Goal: Task Accomplishment & Management: Manage account settings

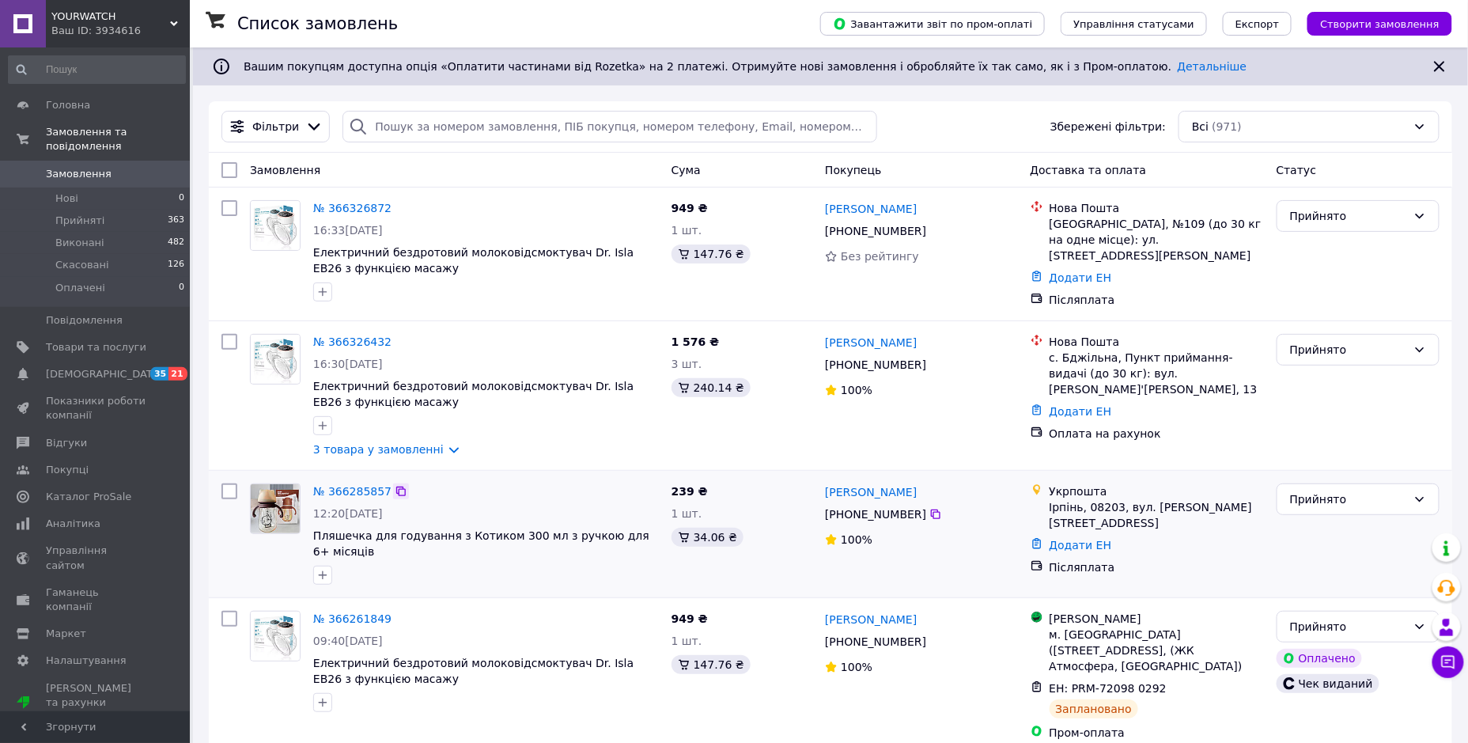
click at [395, 486] on icon at bounding box center [401, 491] width 13 height 13
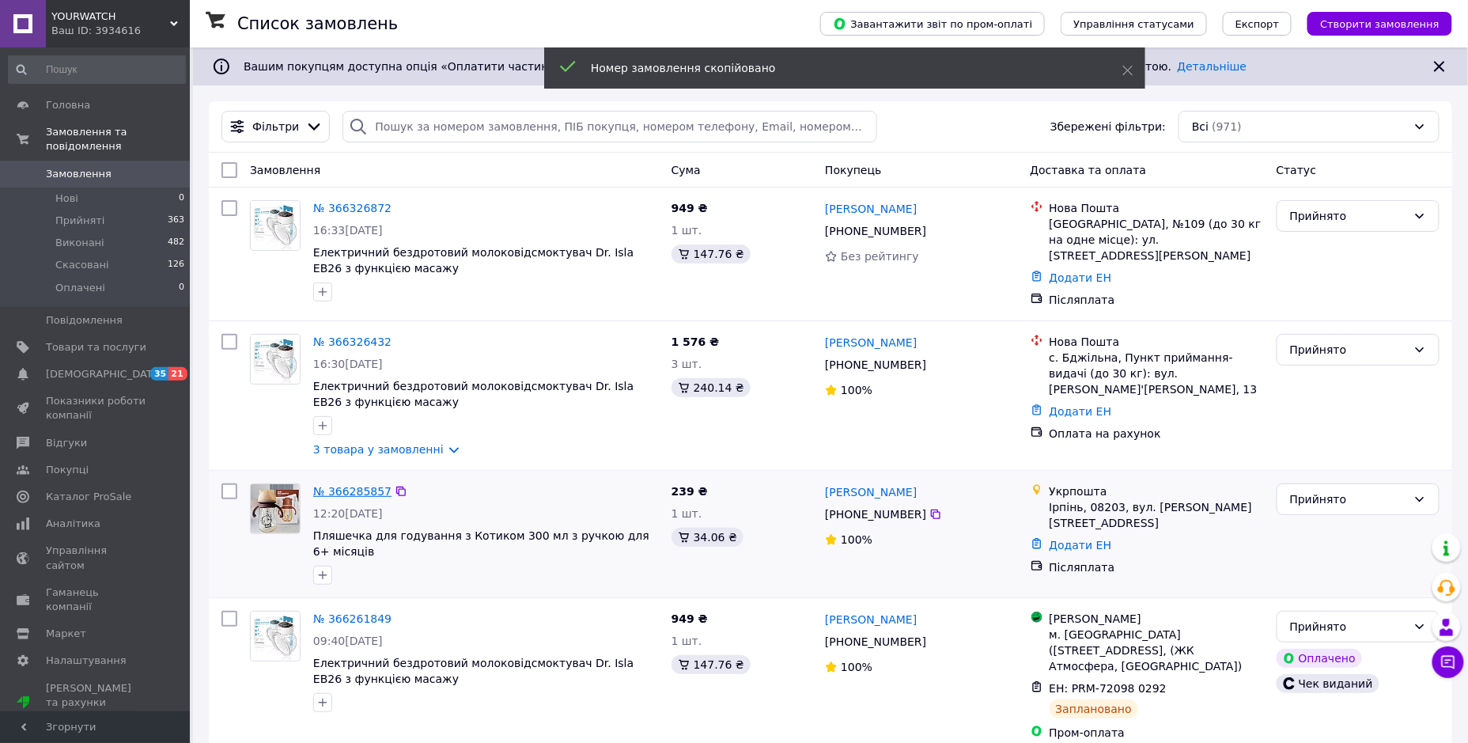
click at [376, 485] on link "№ 366285857" at bounding box center [352, 491] width 78 height 13
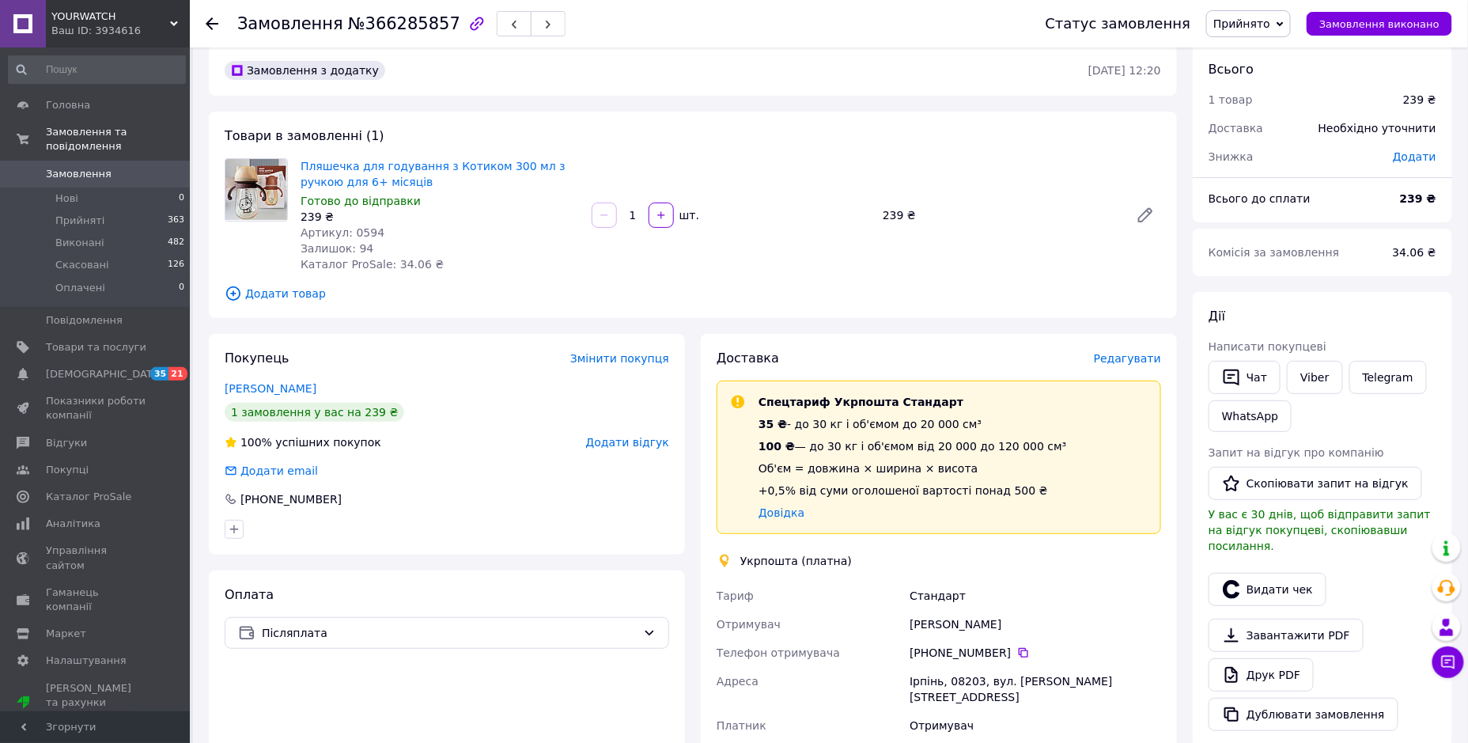
scroll to position [263, 0]
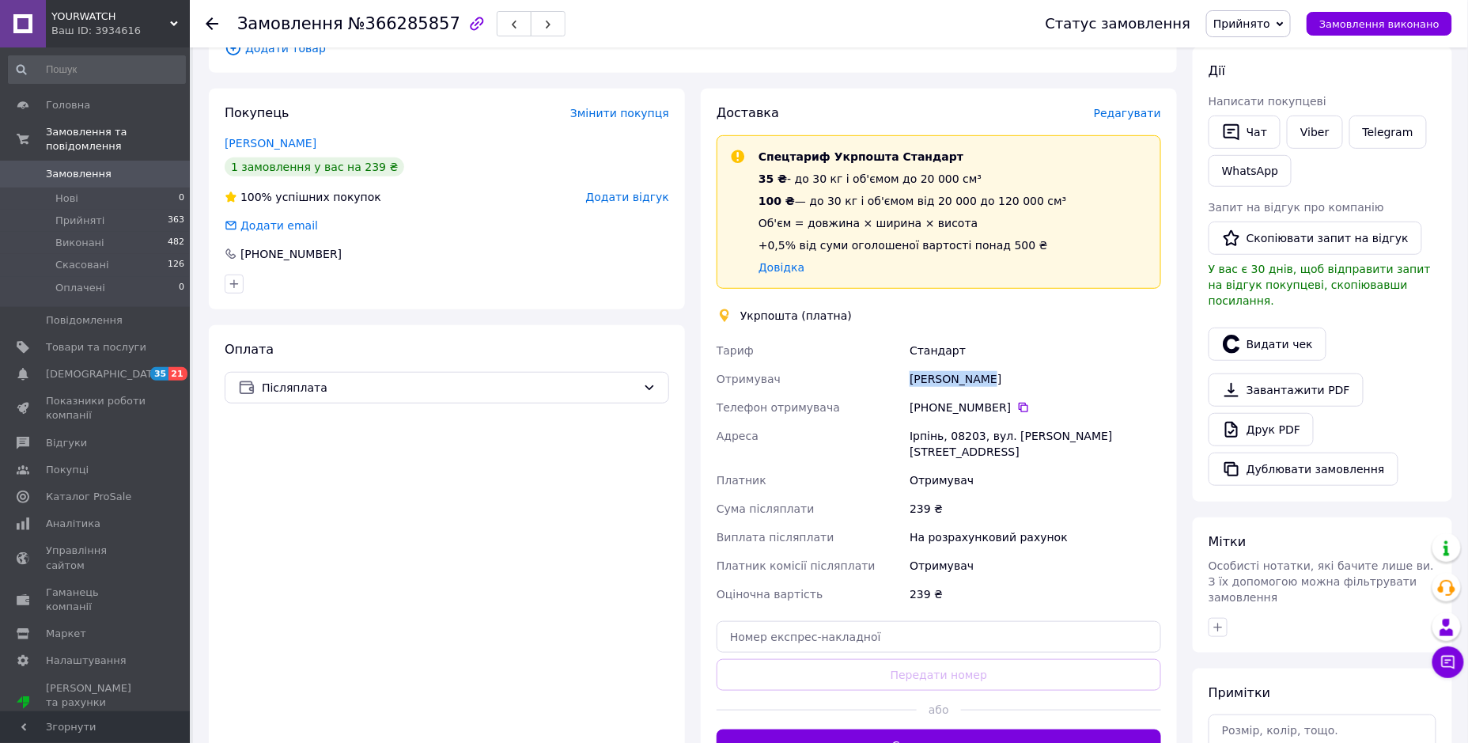
drag, startPoint x: 945, startPoint y: 379, endPoint x: 898, endPoint y: 379, distance: 46.7
click at [898, 379] on div "[PERSON_NAME] Отримувач [PERSON_NAME] Телефон отримувача +380 63 993 69 [GEOGRA…" at bounding box center [938, 472] width 451 height 272
copy div "Отримувач [PERSON_NAME]"
click at [943, 393] on div "[PHONE_NUMBER]" at bounding box center [1035, 407] width 258 height 28
click at [927, 377] on div "[PERSON_NAME]" at bounding box center [1035, 379] width 258 height 28
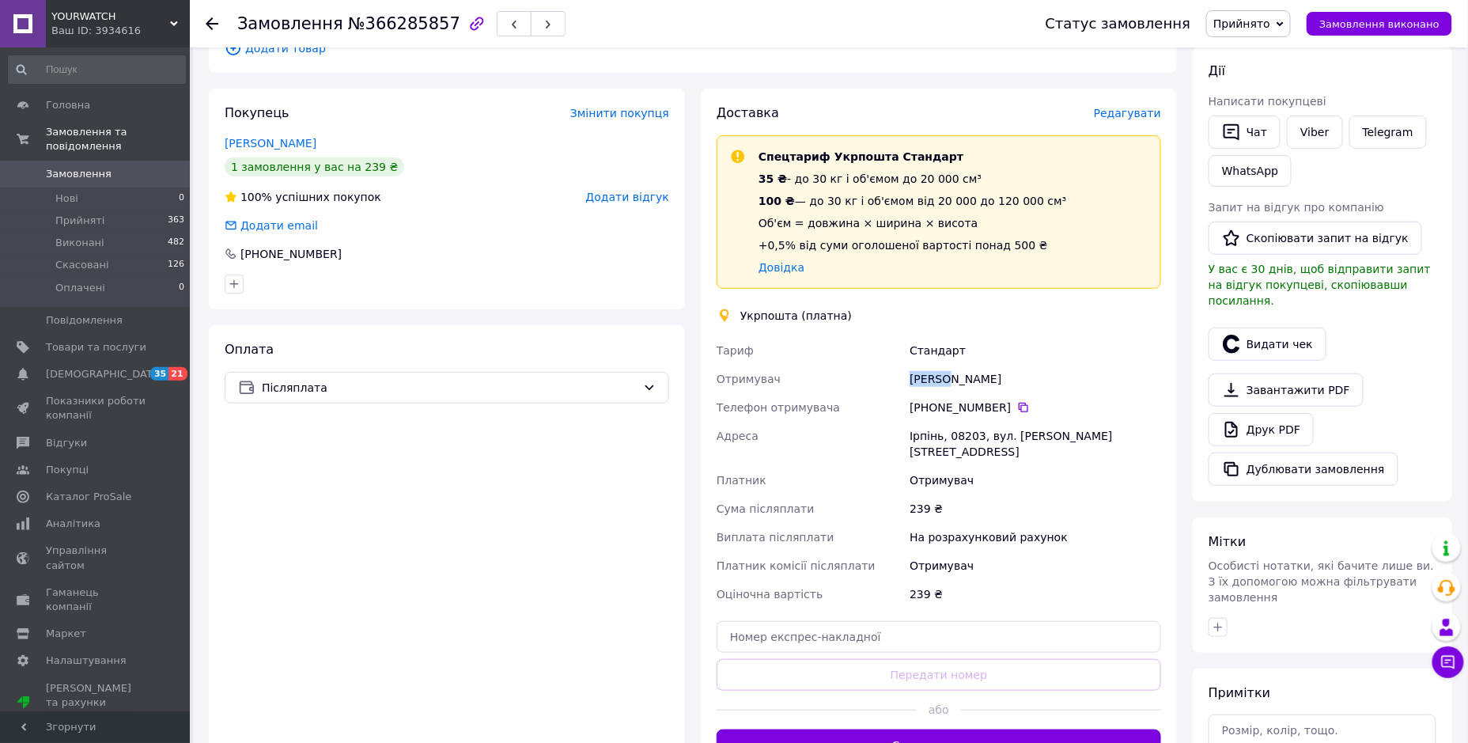
click at [927, 377] on div "[PERSON_NAME]" at bounding box center [1035, 379] width 258 height 28
click at [960, 380] on div "[PERSON_NAME]" at bounding box center [1035, 379] width 258 height 28
copy div "Шаргар"
click at [924, 432] on div "Ірпінь, 08203, вул. [PERSON_NAME][STREET_ADDRESS]" at bounding box center [1035, 444] width 258 height 44
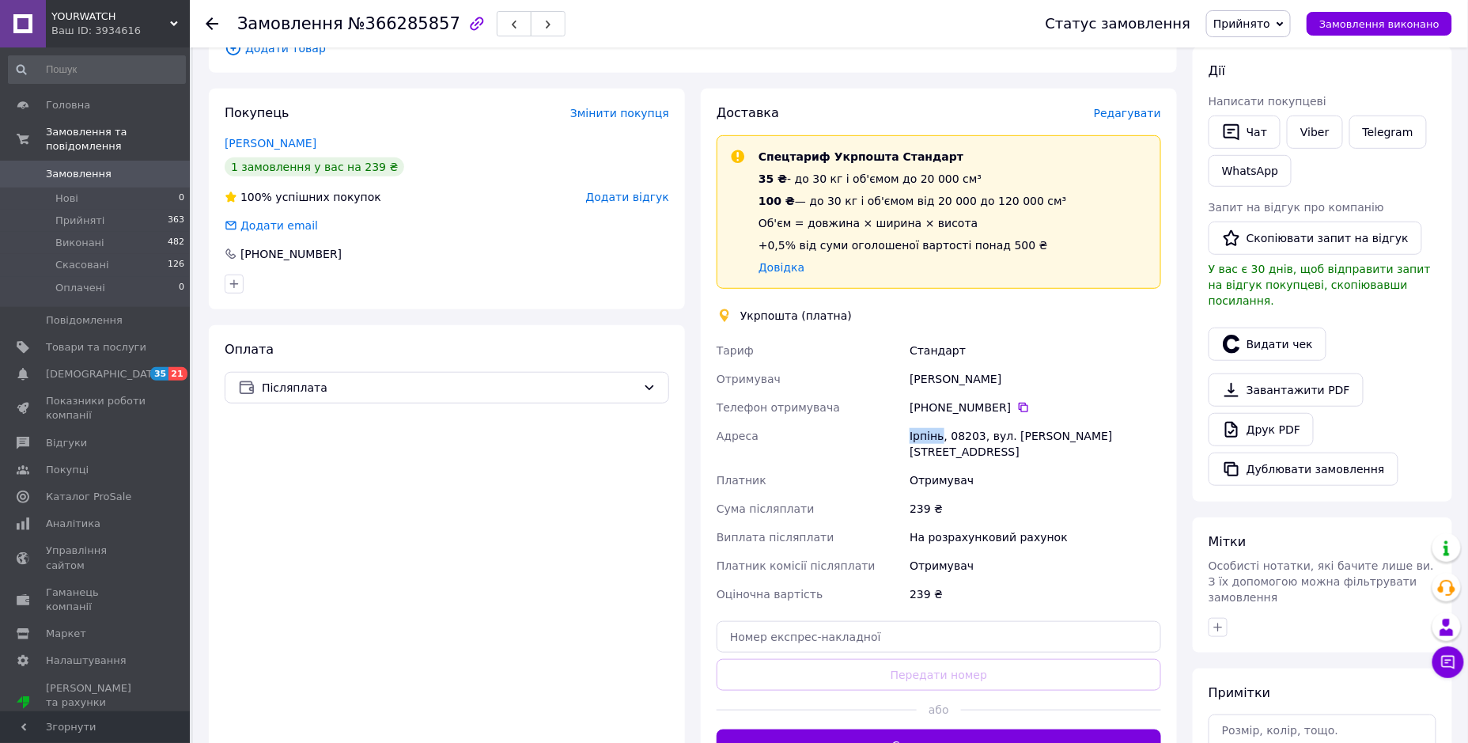
click at [923, 432] on div "Ірпінь, 08203, вул. [PERSON_NAME][STREET_ADDRESS]" at bounding box center [1035, 444] width 258 height 44
copy div "Ірпінь"
click at [961, 431] on div "Ірпінь, 08203, вул. [PERSON_NAME][STREET_ADDRESS]" at bounding box center [1035, 444] width 258 height 44
copy div "08203"
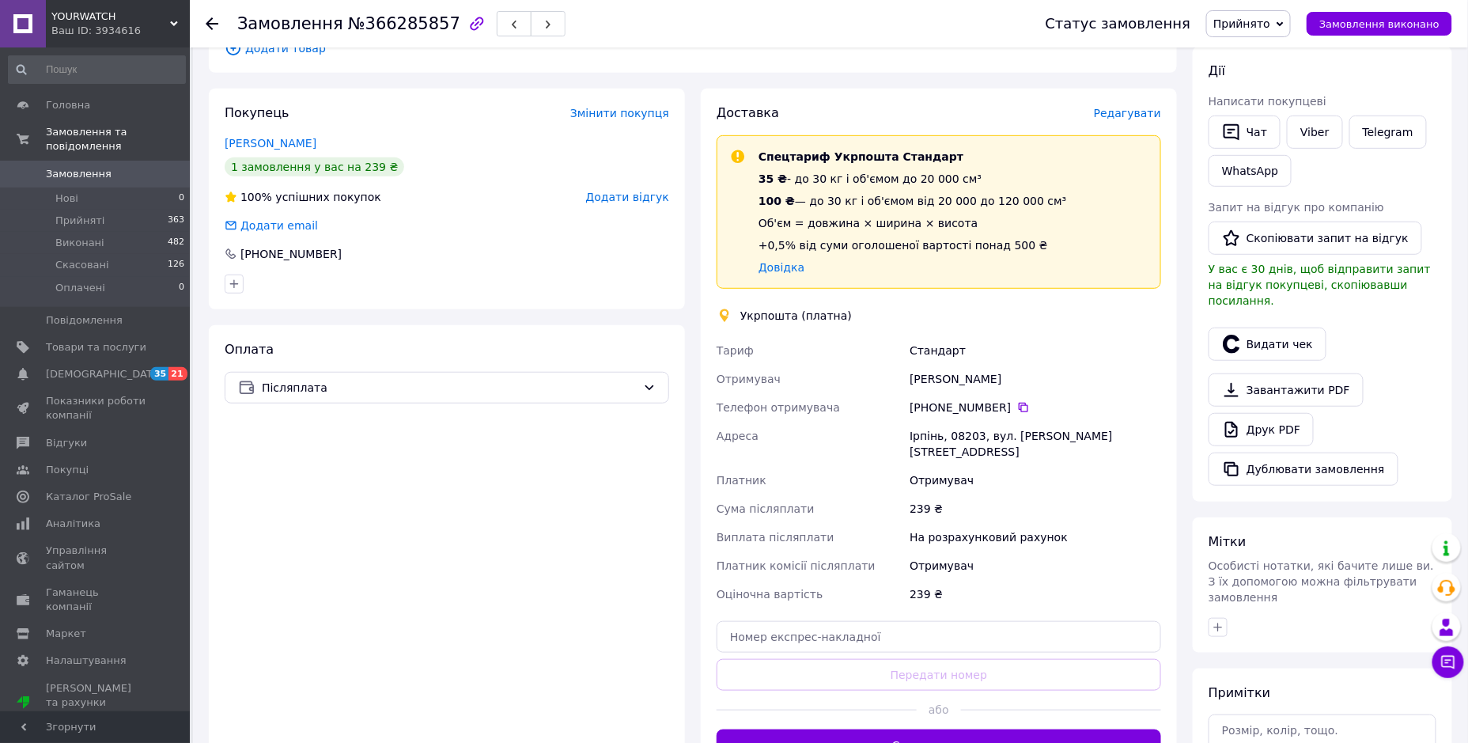
click at [930, 494] on div "239 ₴" at bounding box center [1035, 508] width 258 height 28
drag, startPoint x: 1016, startPoint y: 406, endPoint x: 985, endPoint y: 433, distance: 40.4
click at [1017, 406] on icon at bounding box center [1023, 407] width 13 height 13
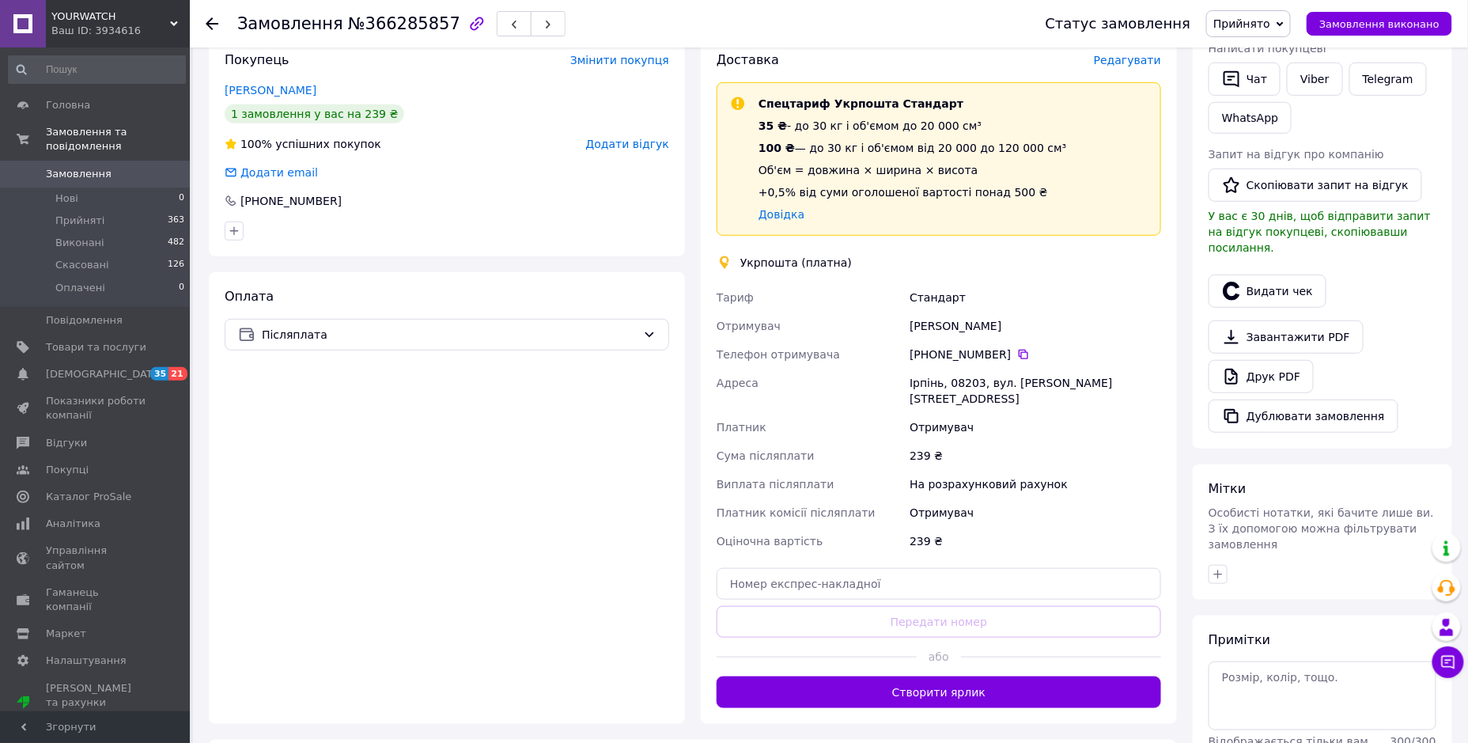
scroll to position [439, 0]
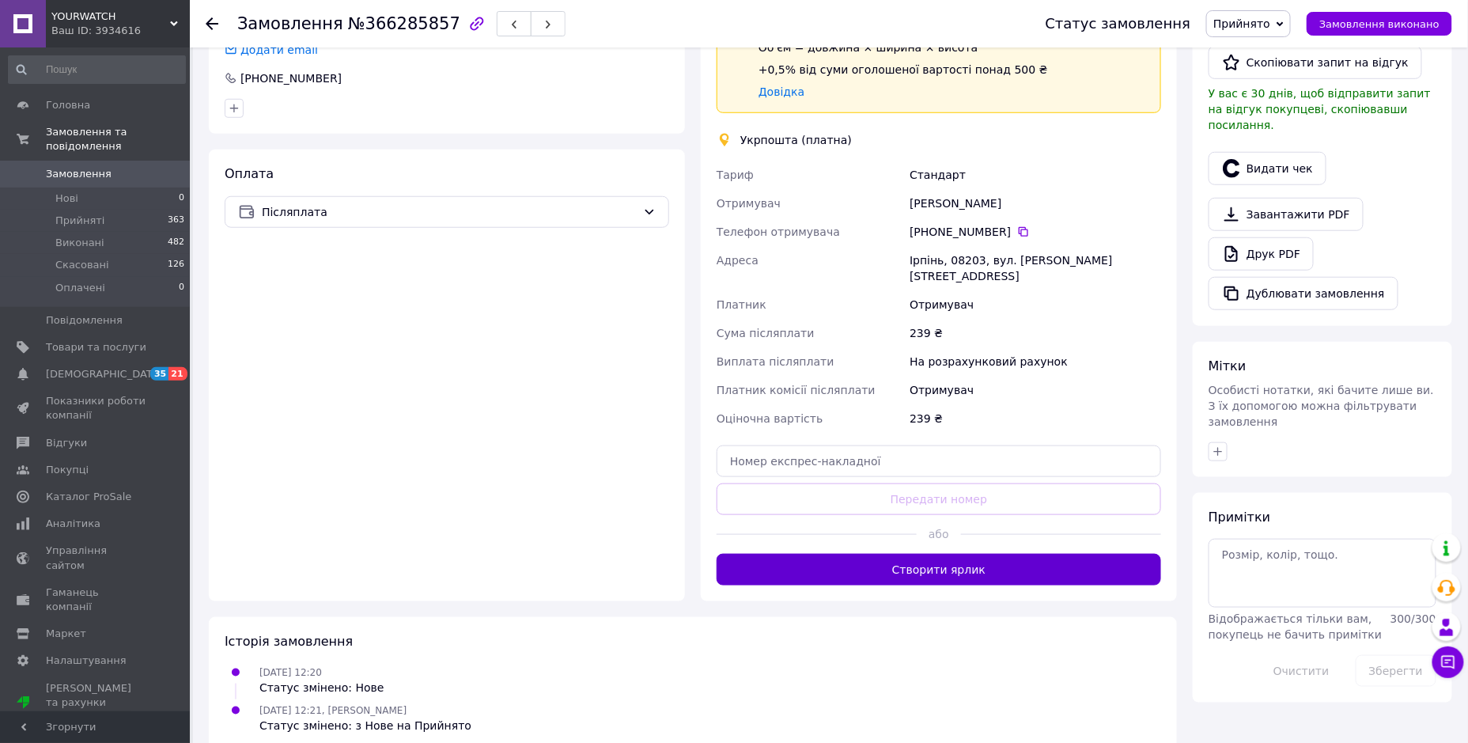
click at [936, 554] on button "Створити ярлик" at bounding box center [939, 570] width 444 height 32
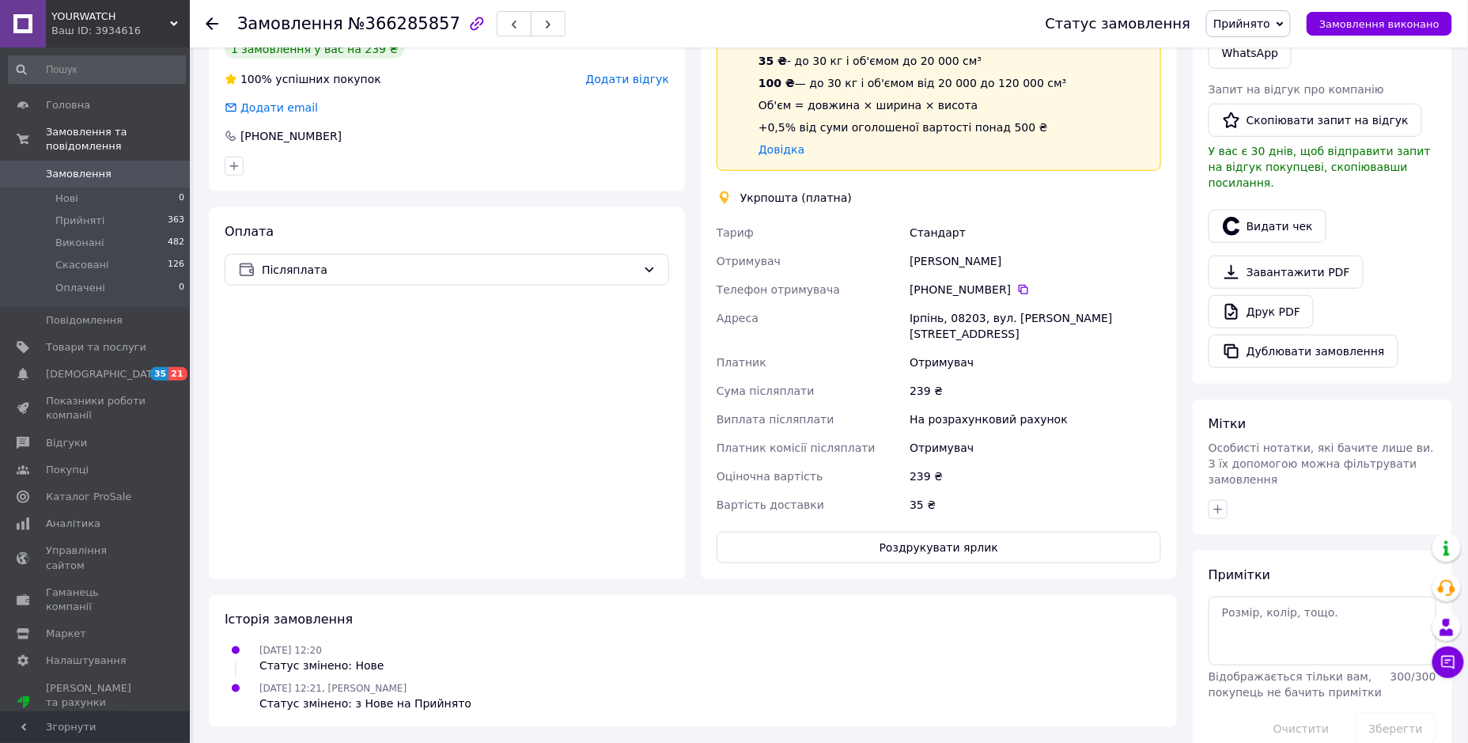
scroll to position [424, 0]
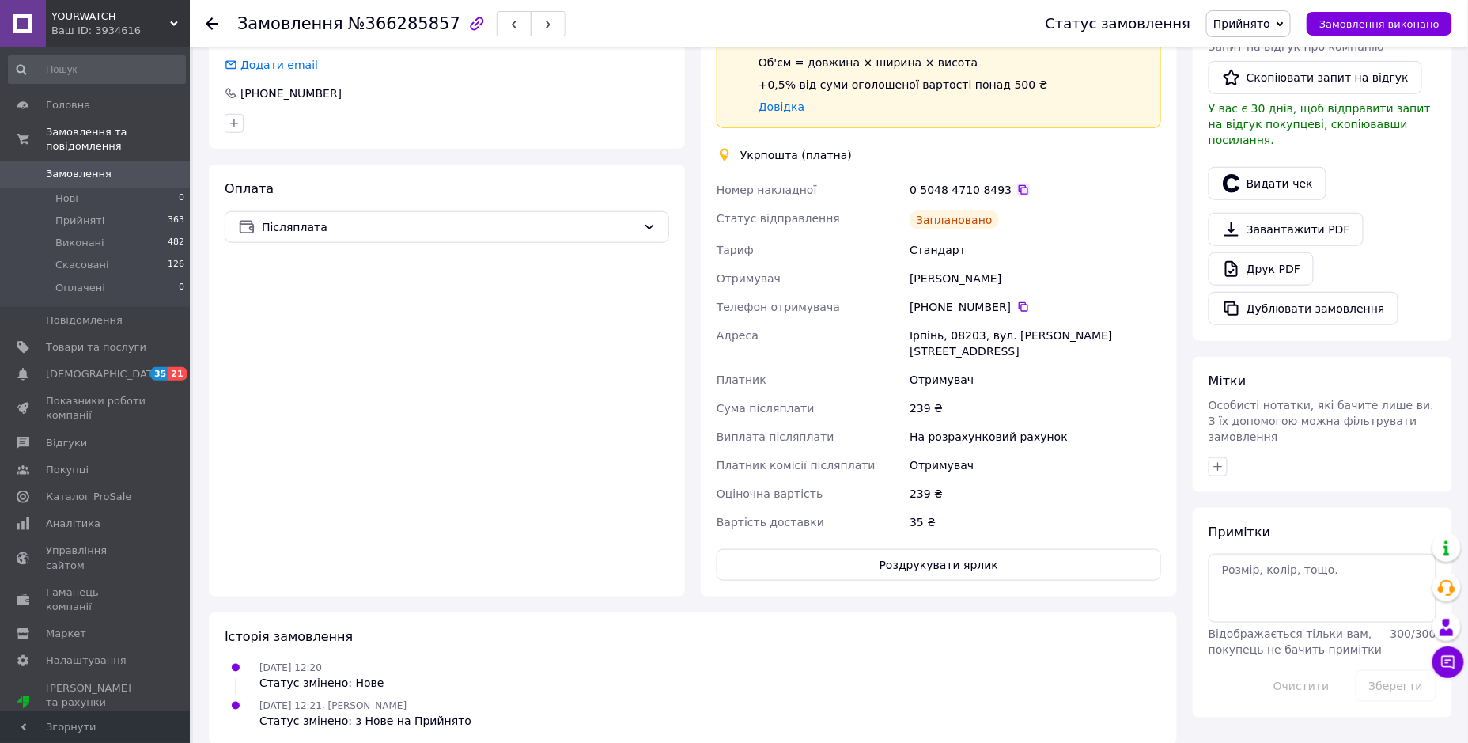
click at [1017, 192] on icon at bounding box center [1023, 189] width 13 height 13
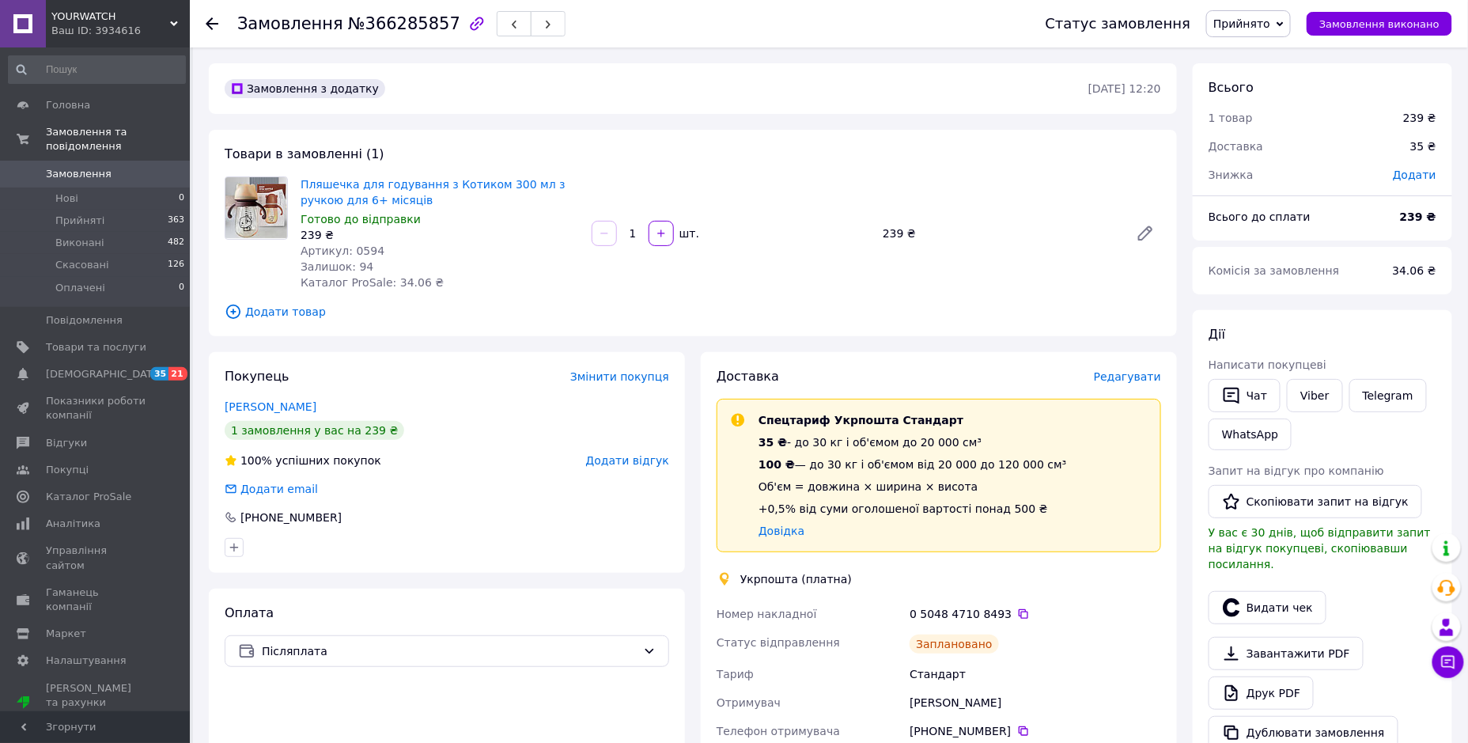
click at [93, 167] on span "Замовлення" at bounding box center [79, 174] width 66 height 14
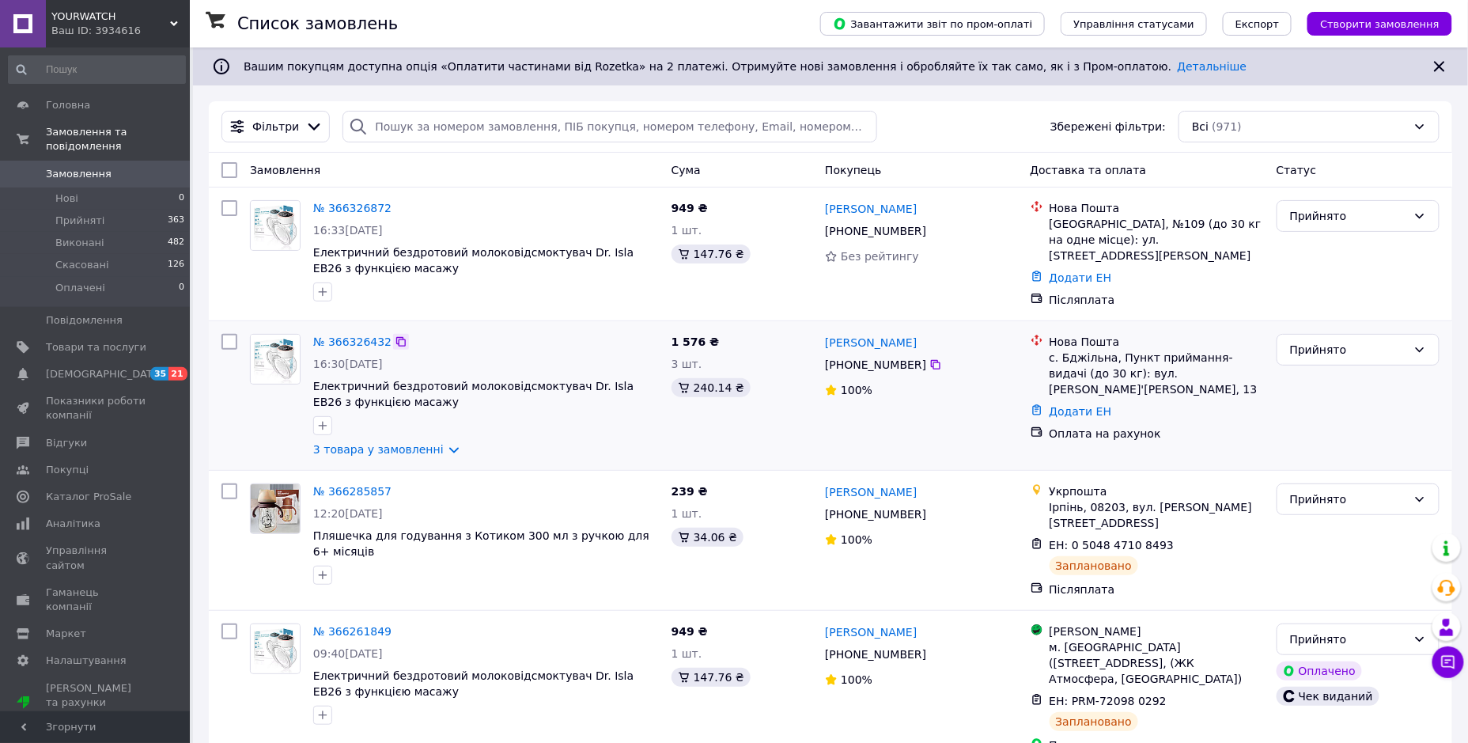
click at [396, 337] on icon at bounding box center [400, 341] width 9 height 9
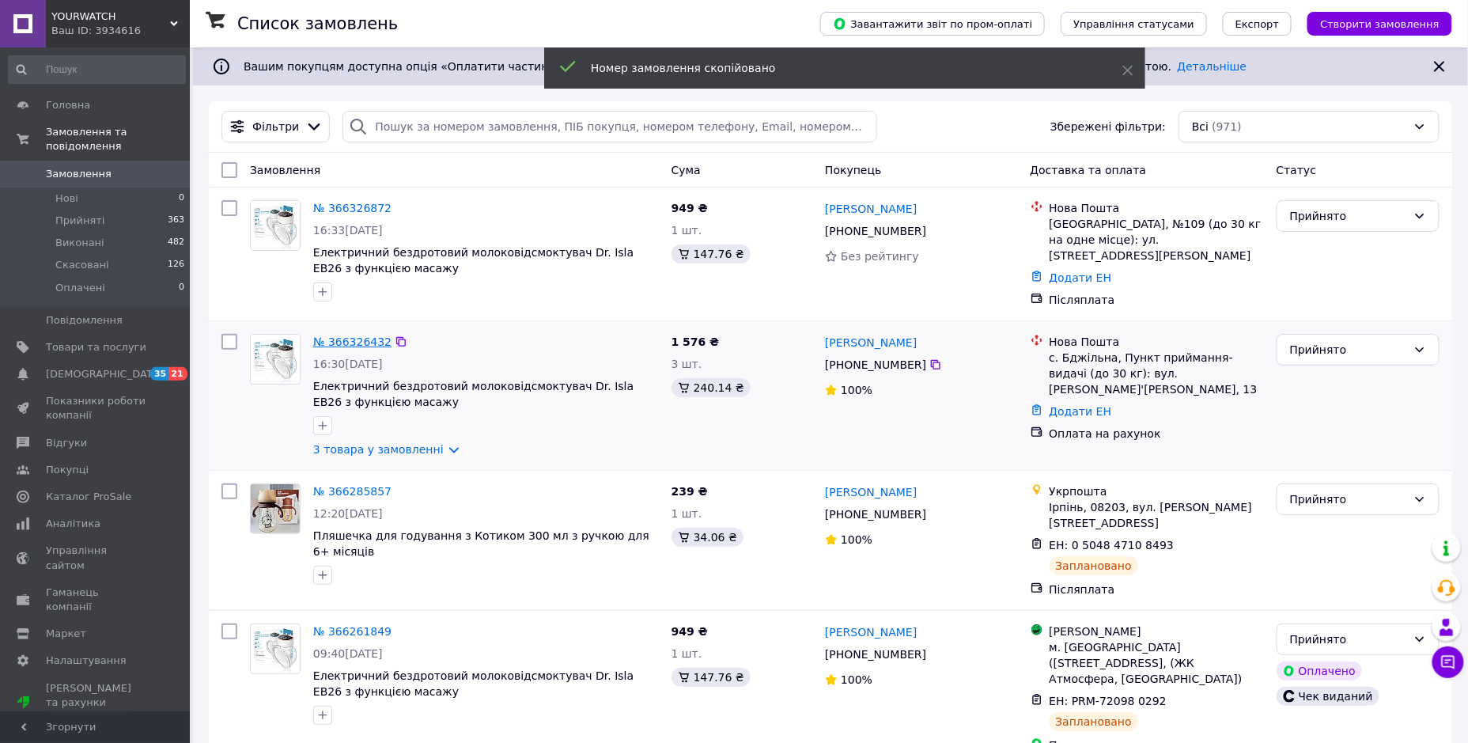
click at [350, 335] on link "№ 366326432" at bounding box center [352, 341] width 78 height 13
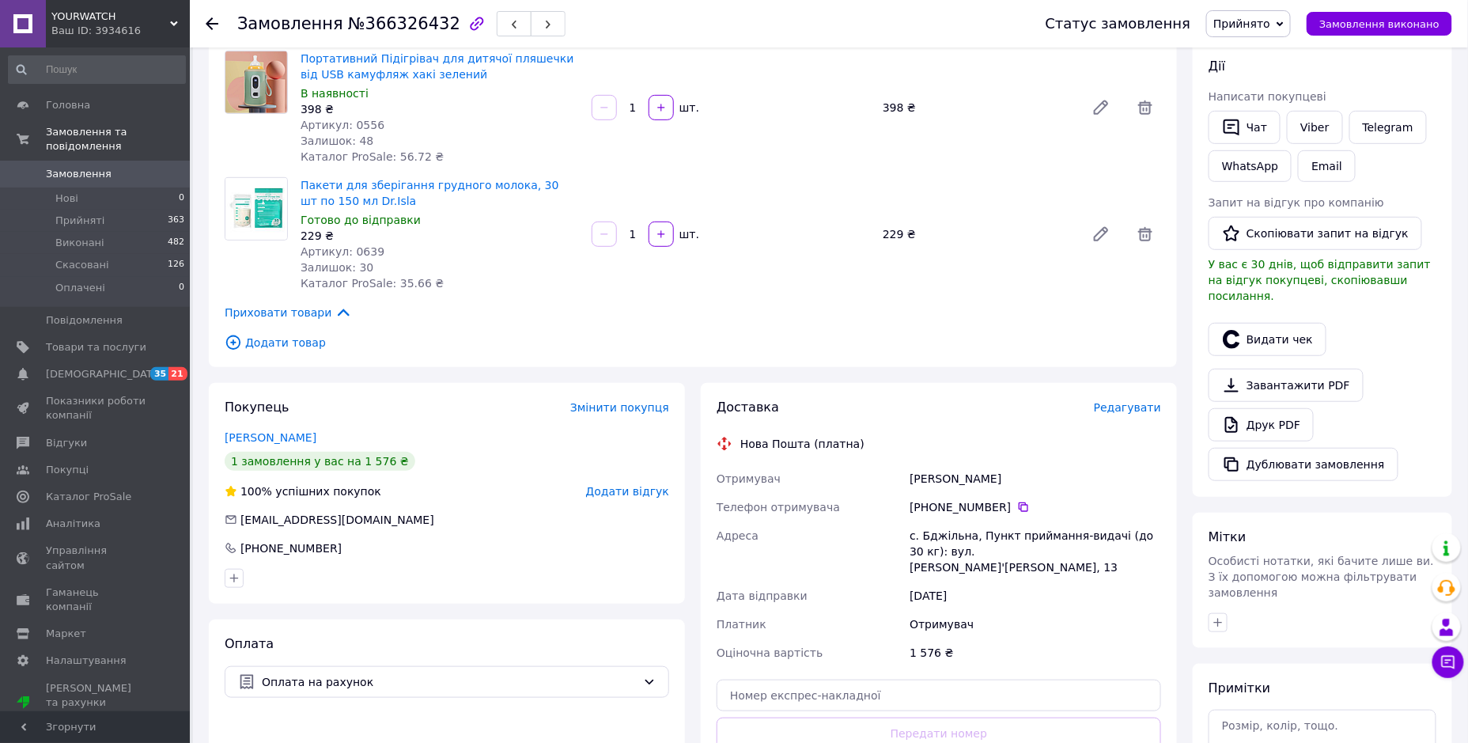
scroll to position [439, 0]
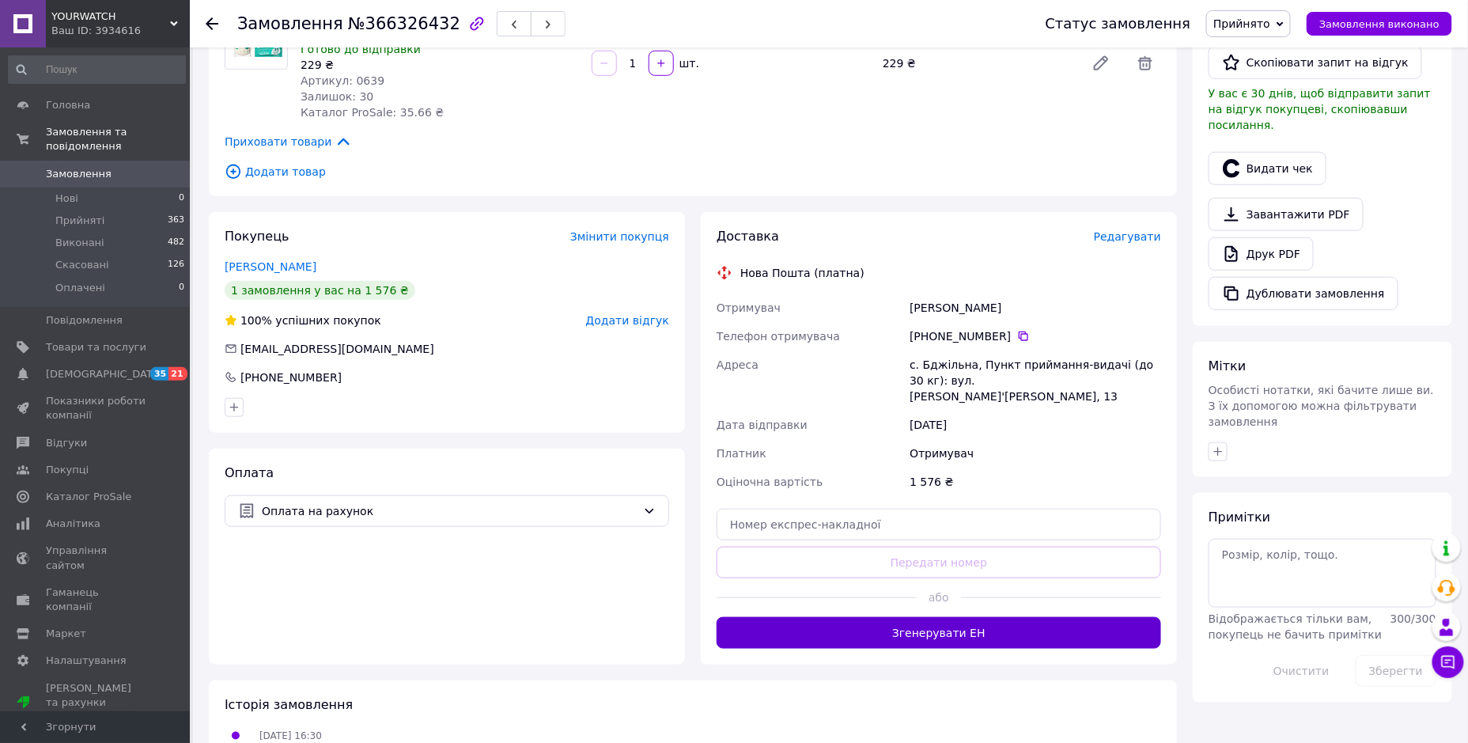
click at [940, 617] on button "Згенерувати ЕН" at bounding box center [939, 633] width 444 height 32
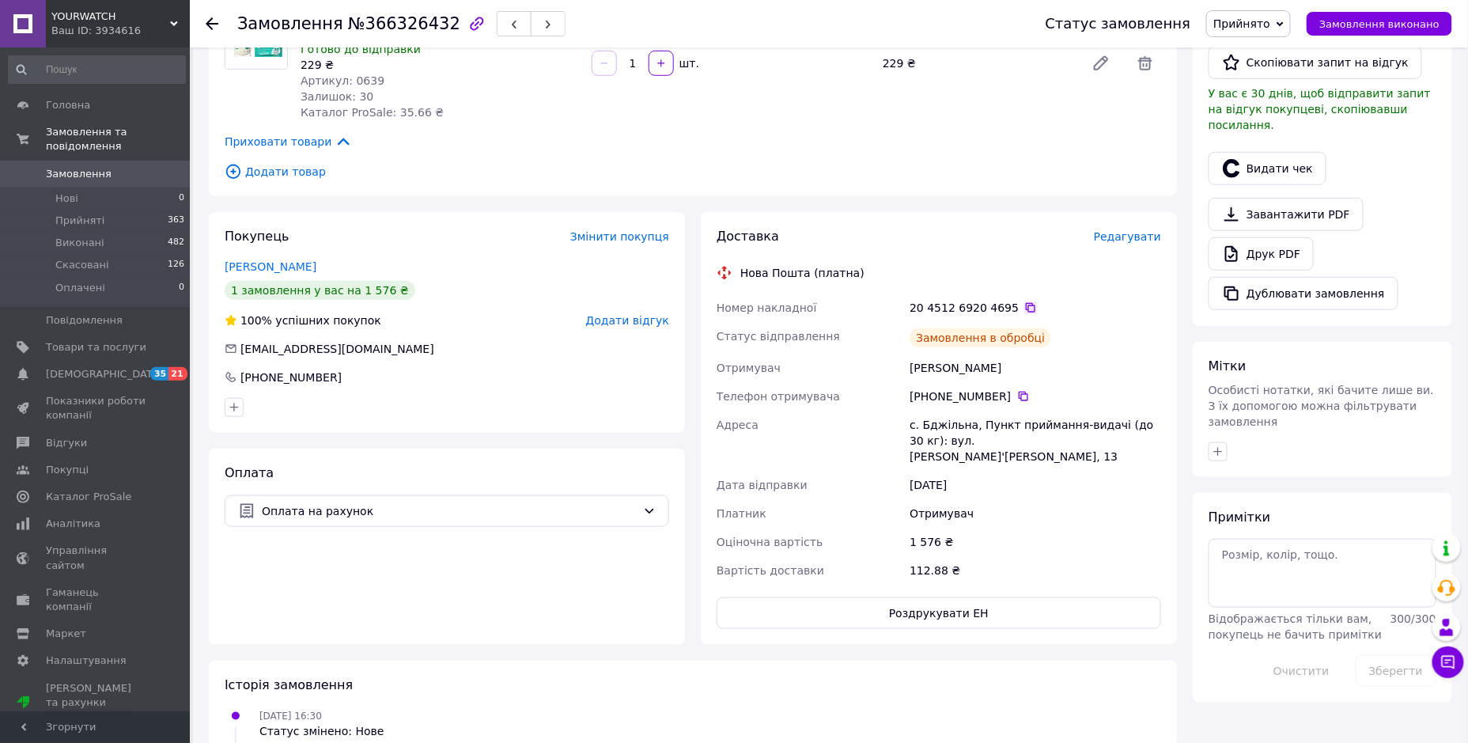
click at [1024, 301] on icon at bounding box center [1030, 307] width 13 height 13
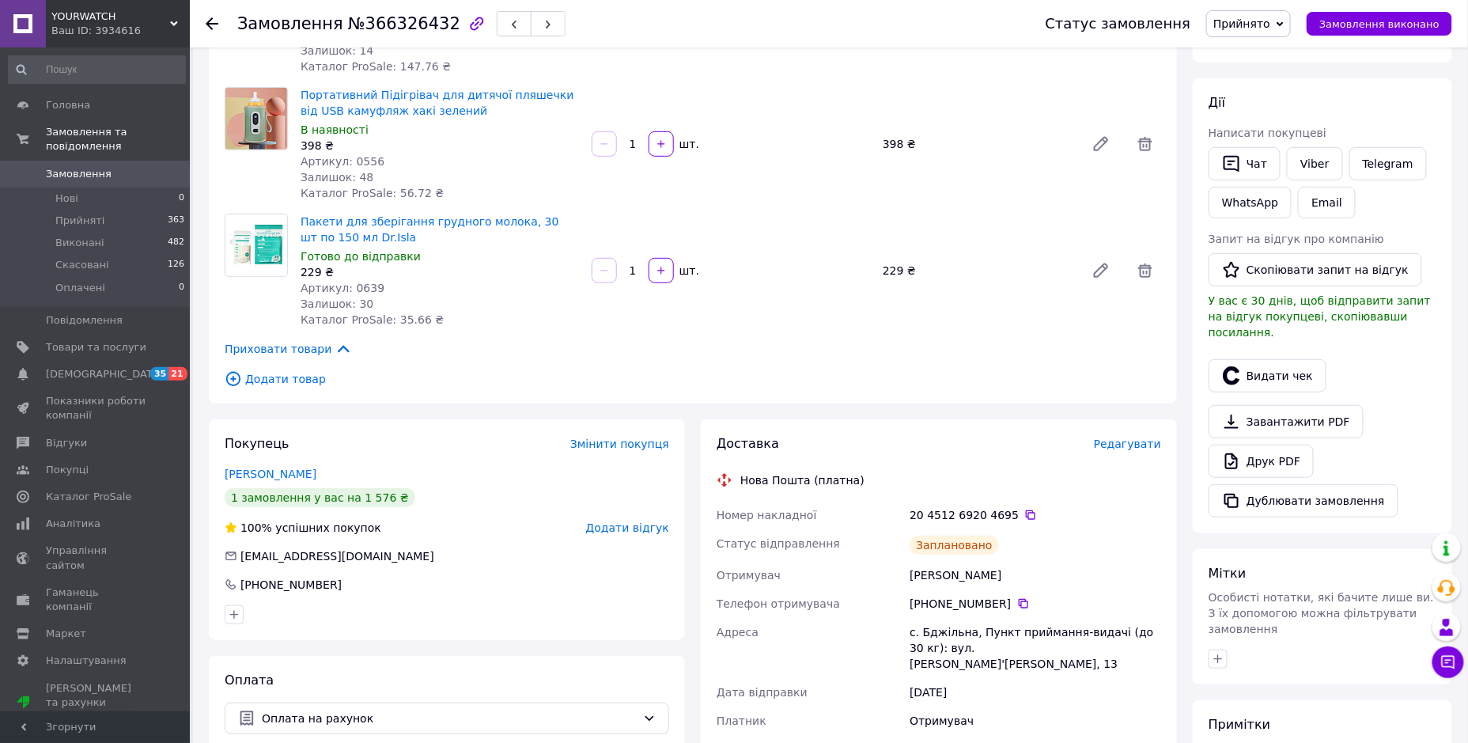
scroll to position [351, 0]
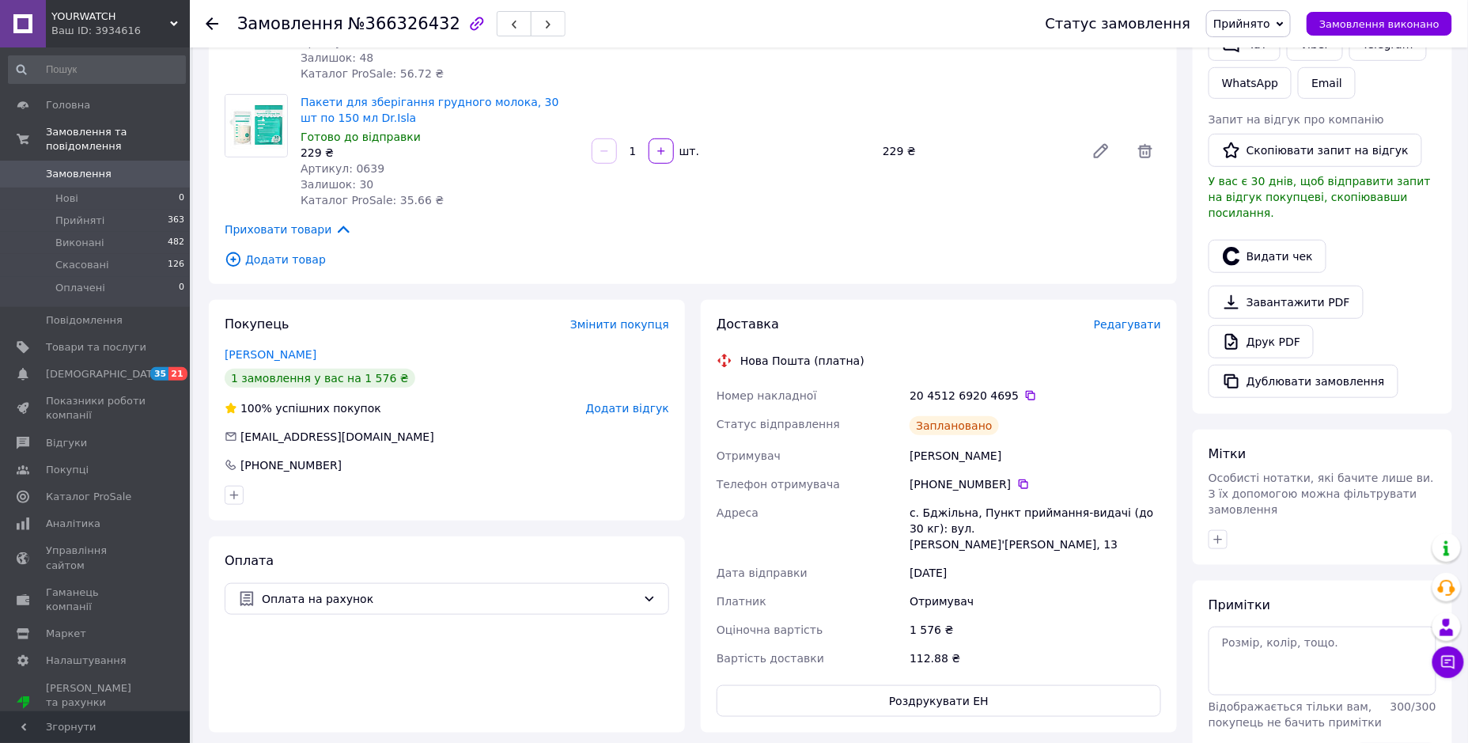
drag, startPoint x: 1030, startPoint y: 436, endPoint x: 896, endPoint y: 436, distance: 133.7
click at [896, 436] on div "Номер накладної 20 4512 6920 4695   Статус відправлення Заплановано Отримувач О…" at bounding box center [938, 526] width 451 height 291
copy div "Отримувач Омеляненко Катерина"
click at [930, 441] on div "Омеляненко Катерина" at bounding box center [1035, 455] width 258 height 28
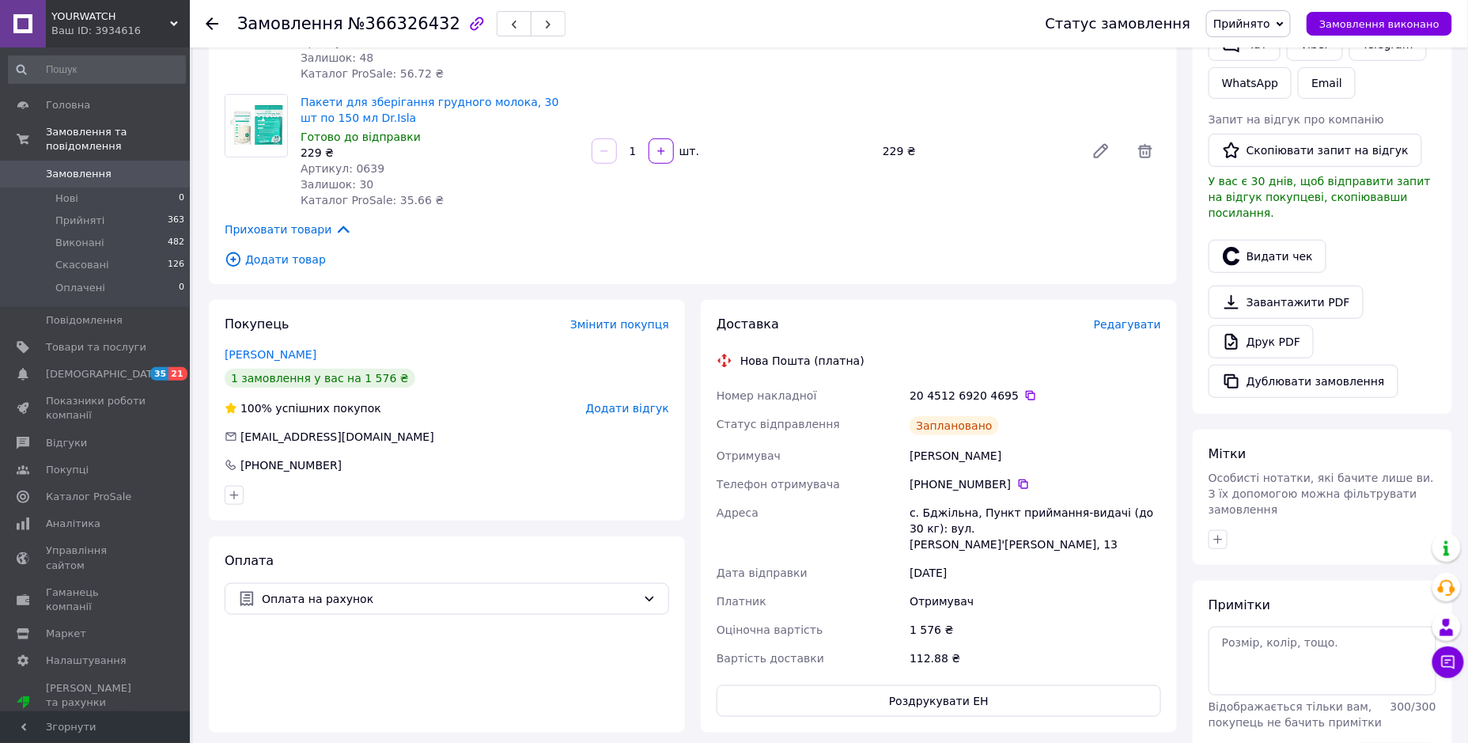
click at [927, 441] on div "Омеляненко Катерина" at bounding box center [1035, 455] width 258 height 28
copy div "Омеляненко"
click at [940, 499] on div "с. Бджільна, Пункт приймання-видачі (до 30 кг): вул. [PERSON_NAME]'[PERSON_NAME…" at bounding box center [1035, 528] width 258 height 60
click at [940, 498] on div "с. Бджільна, Пункт приймання-видачі (до 30 кг): вул. [PERSON_NAME]'[PERSON_NAME…" at bounding box center [1035, 528] width 258 height 60
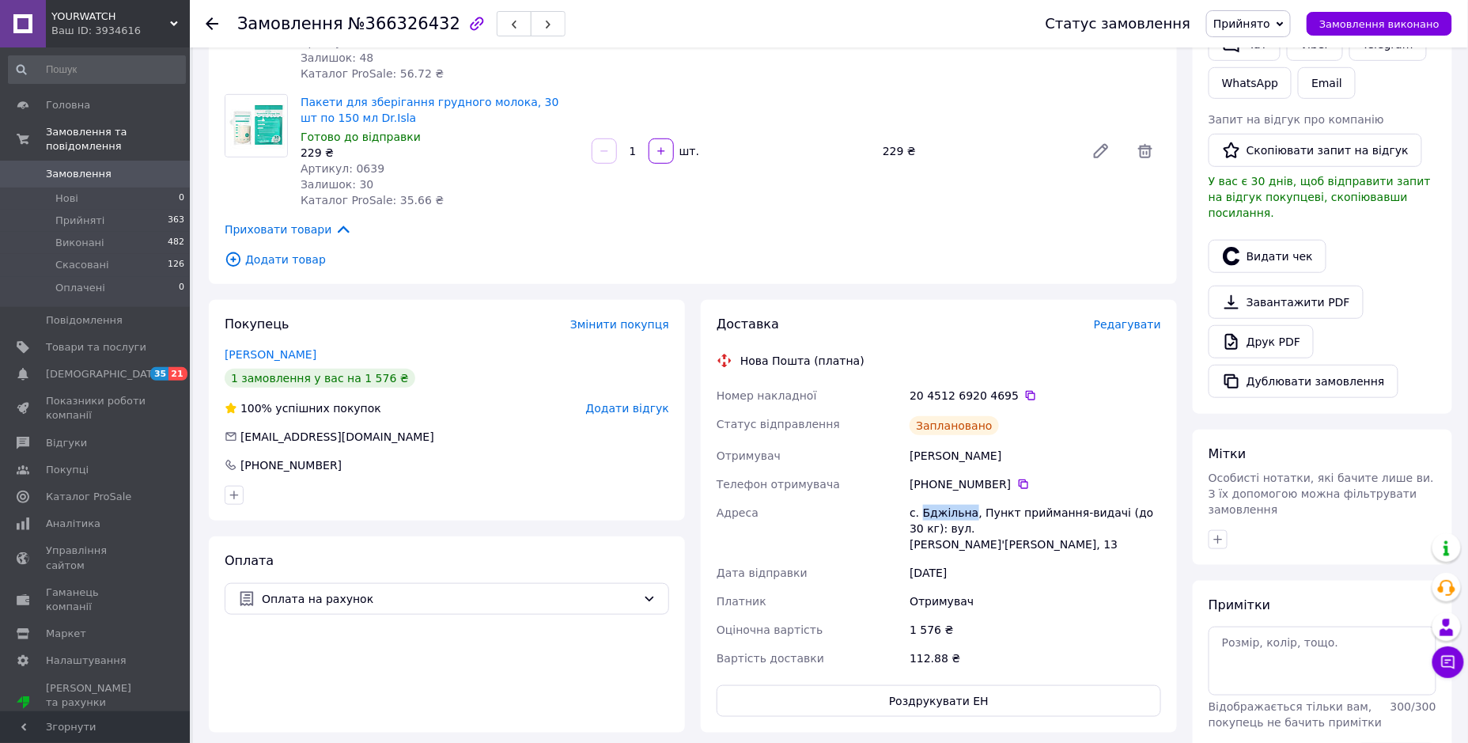
copy div "Бджільна"
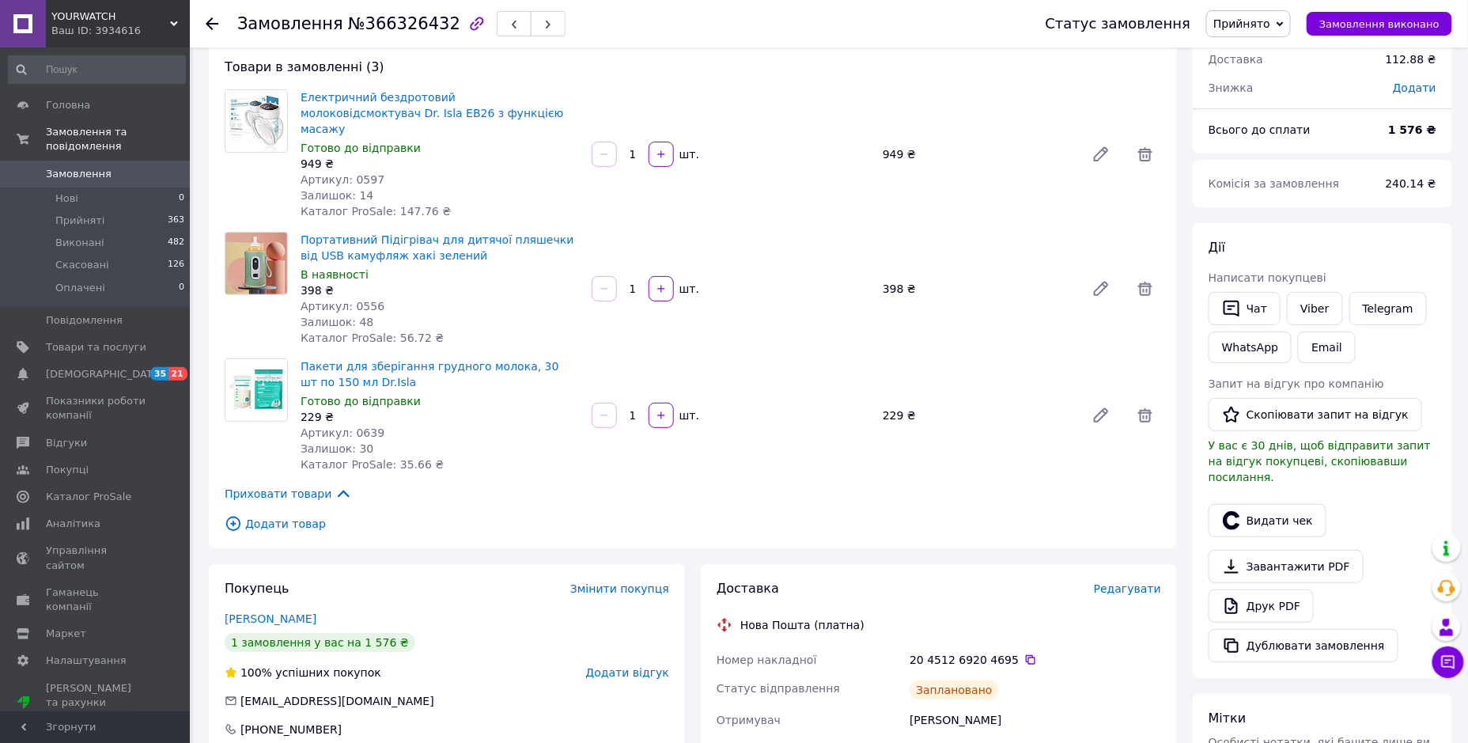
scroll to position [263, 0]
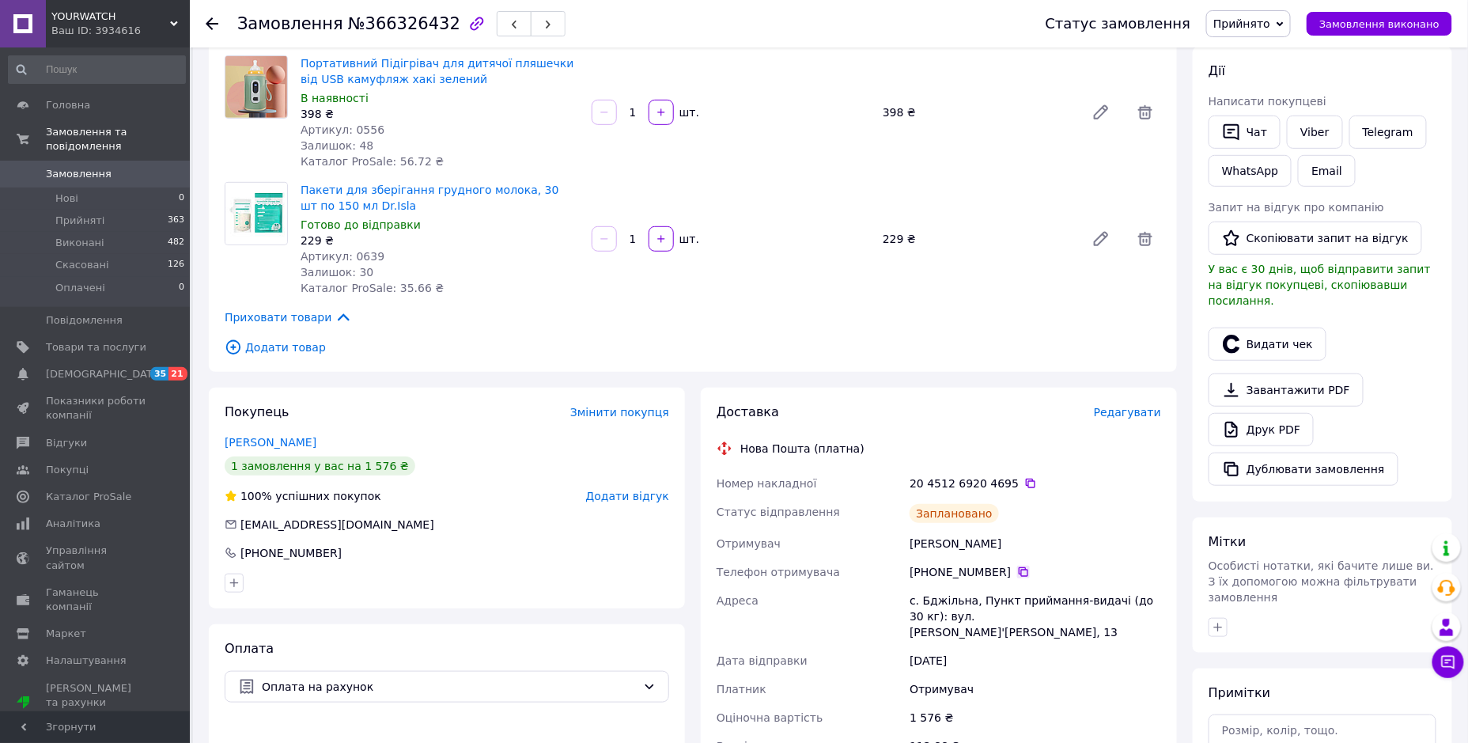
click at [1017, 565] on icon at bounding box center [1023, 571] width 13 height 13
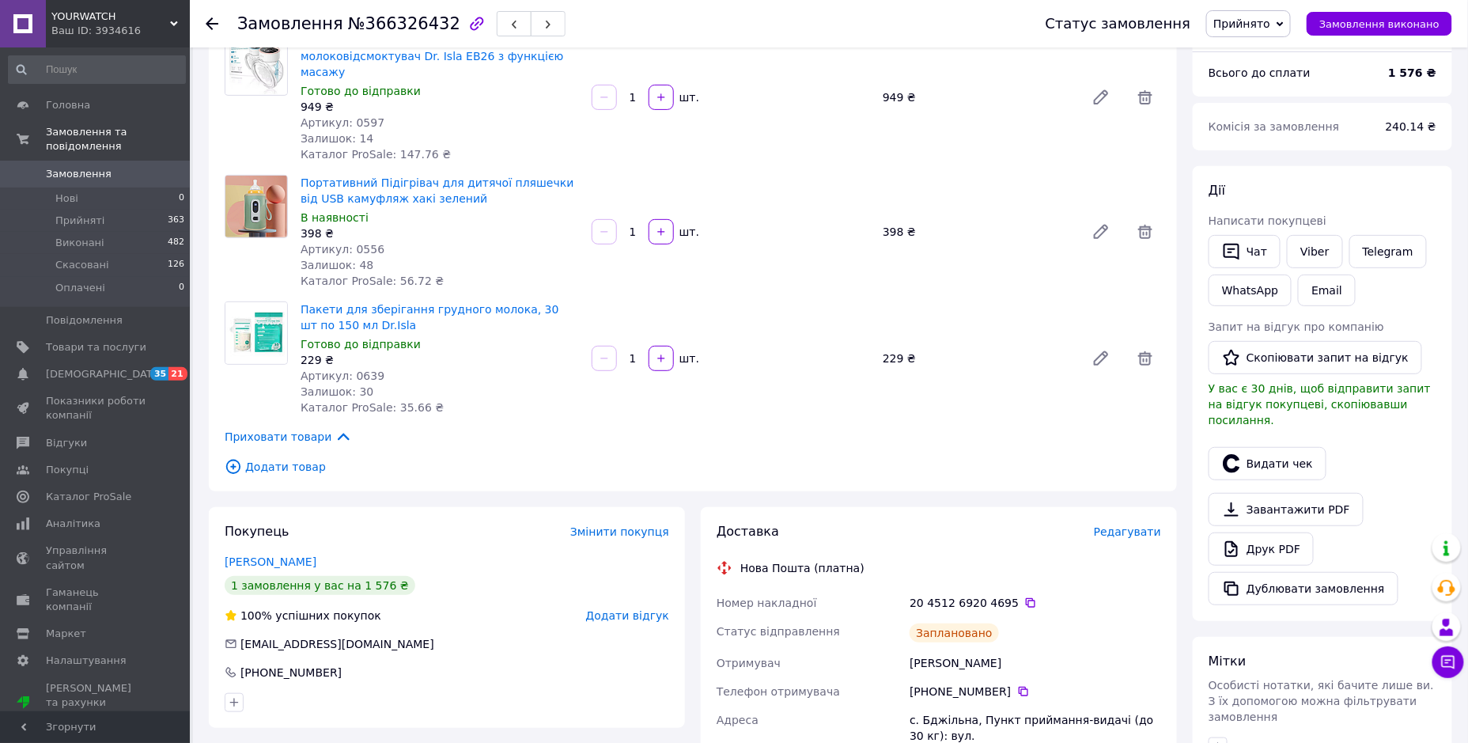
scroll to position [0, 0]
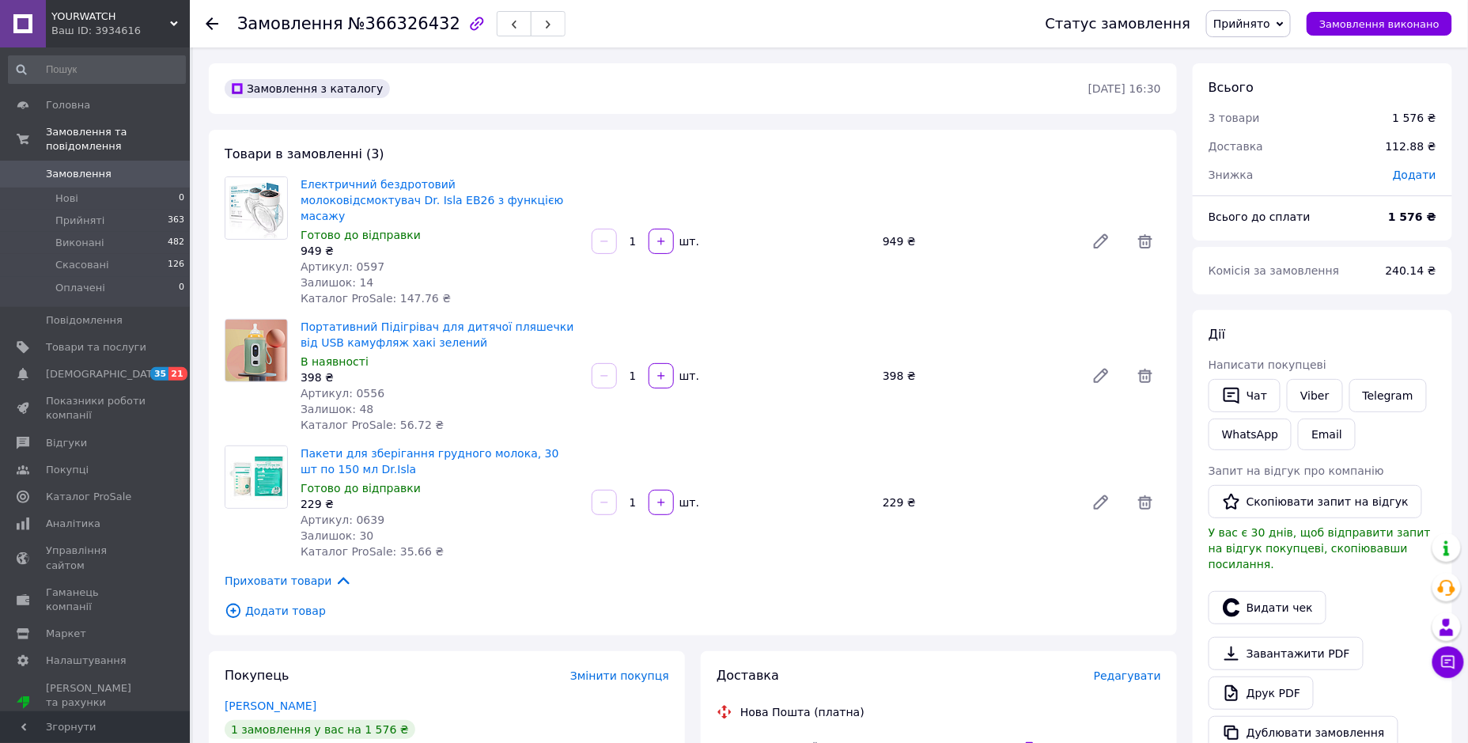
click at [100, 168] on link "Замовлення 0" at bounding box center [97, 174] width 194 height 27
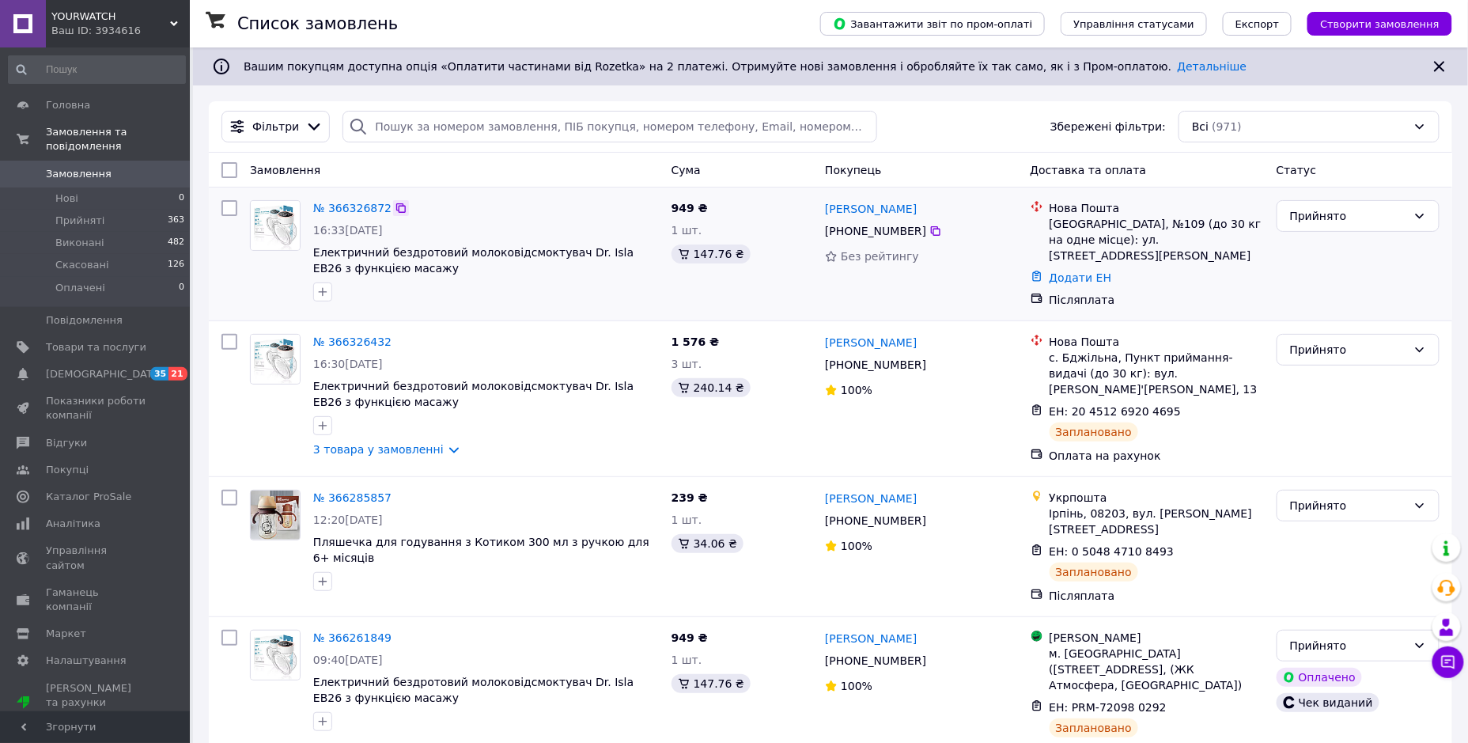
click at [395, 206] on icon at bounding box center [401, 208] width 13 height 13
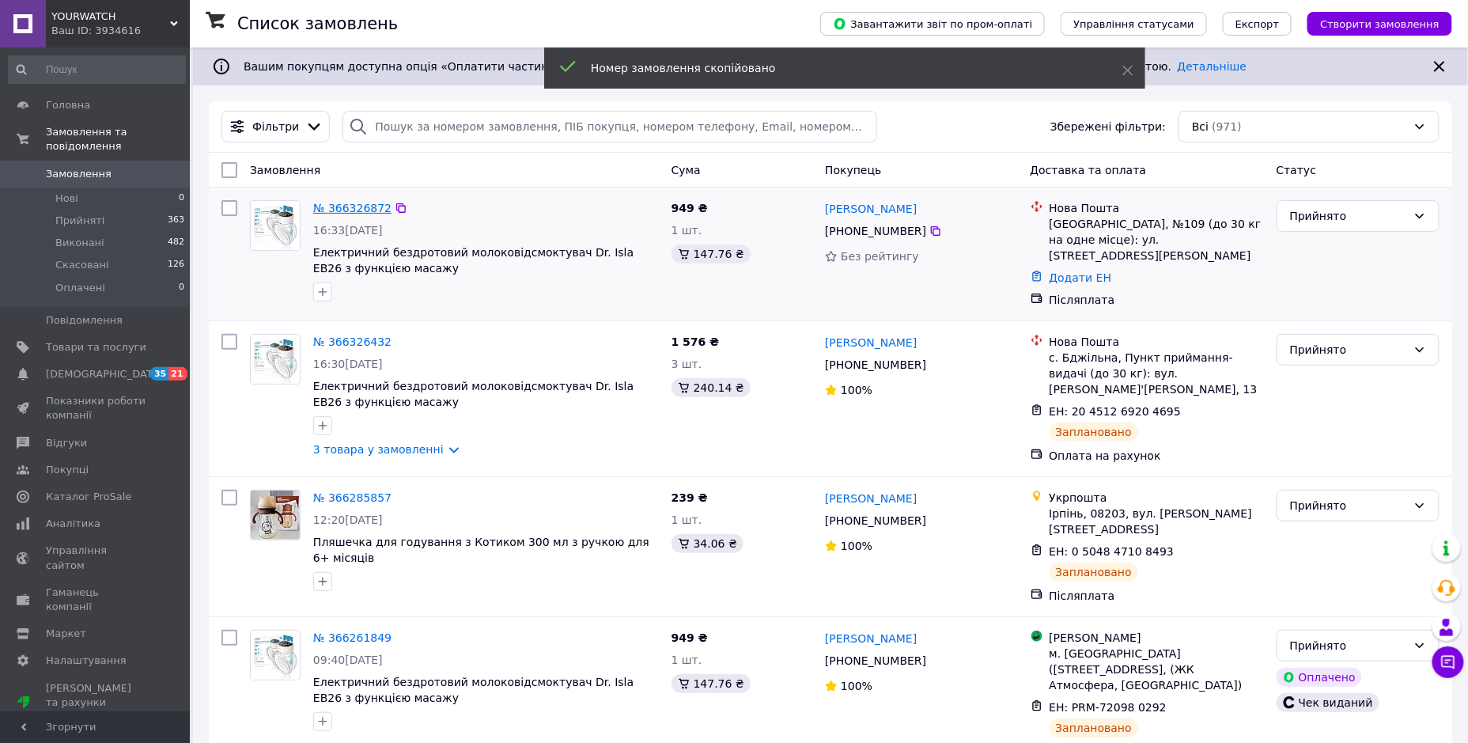
click at [347, 207] on link "№ 366326872" at bounding box center [352, 208] width 78 height 13
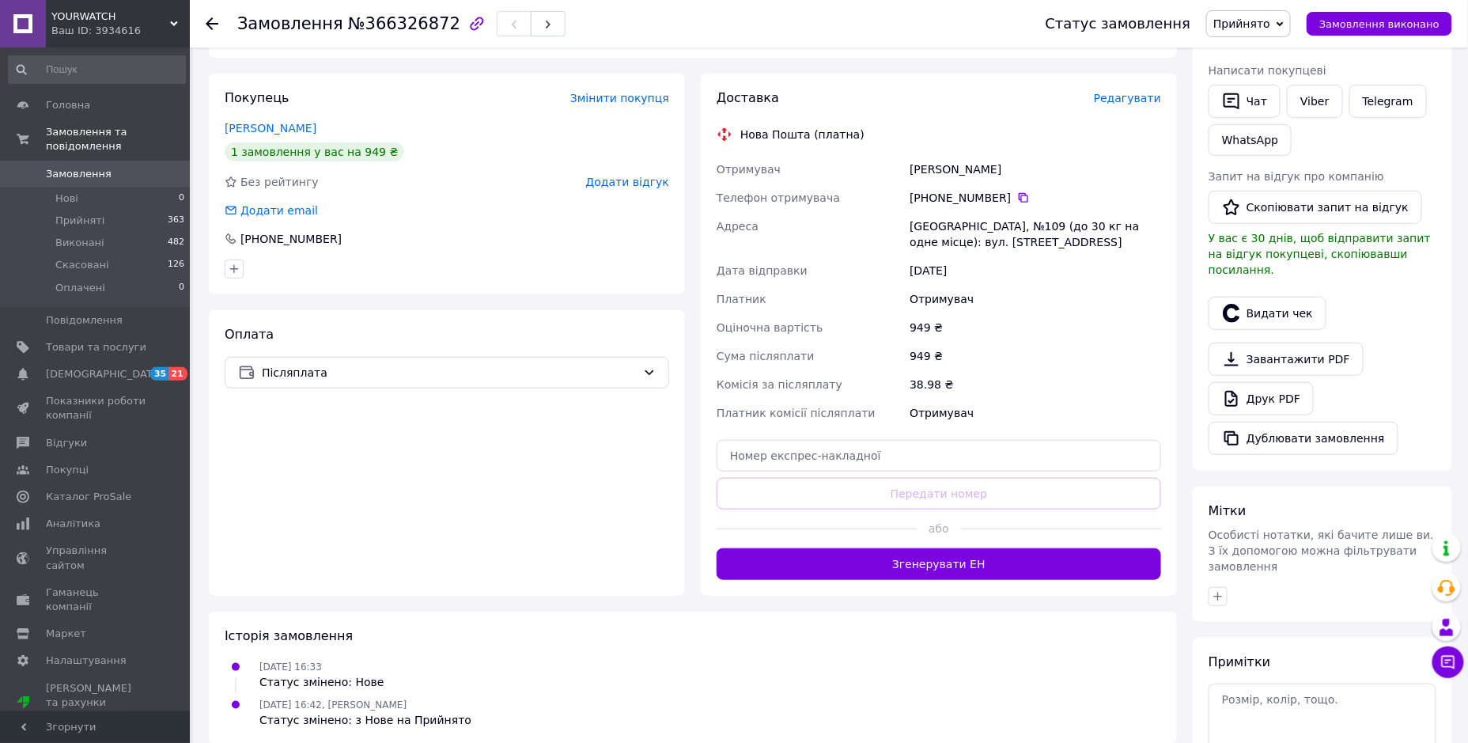
scroll to position [263, 0]
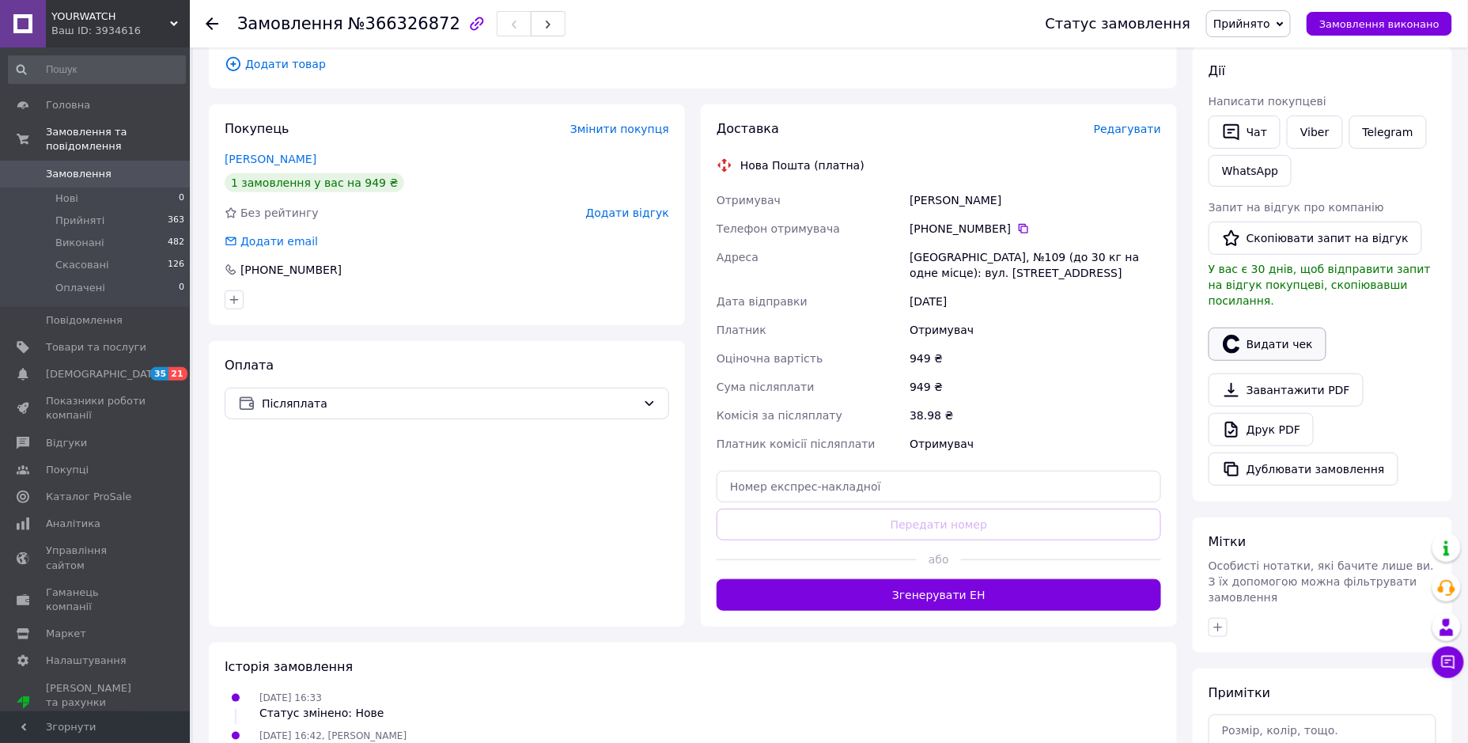
click at [1265, 331] on button "Видати чек" at bounding box center [1267, 343] width 118 height 33
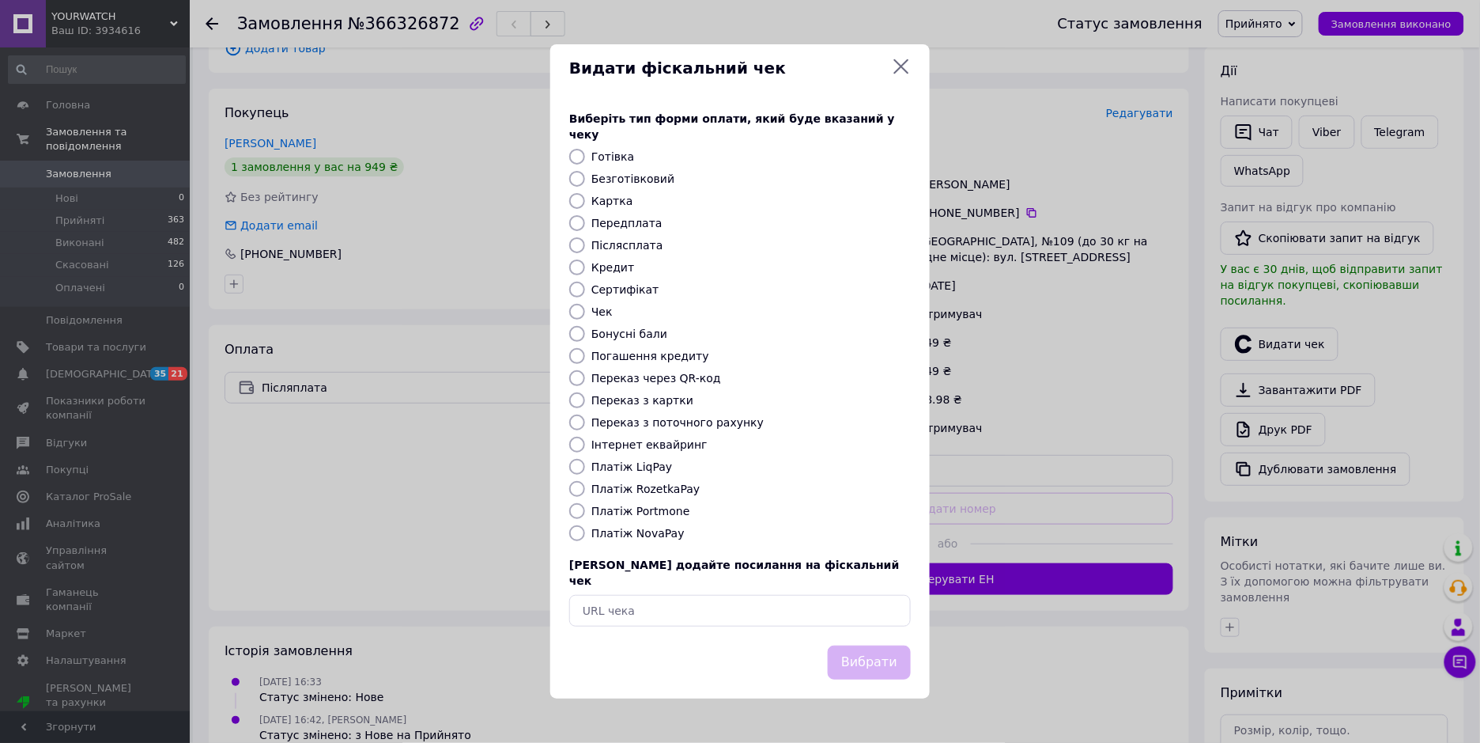
click at [626, 242] on label "Післясплата" at bounding box center [628, 245] width 72 height 13
click at [585, 242] on input "Післясплата" at bounding box center [577, 245] width 16 height 16
radio input "true"
click at [857, 648] on button "Вибрати" at bounding box center [869, 662] width 83 height 34
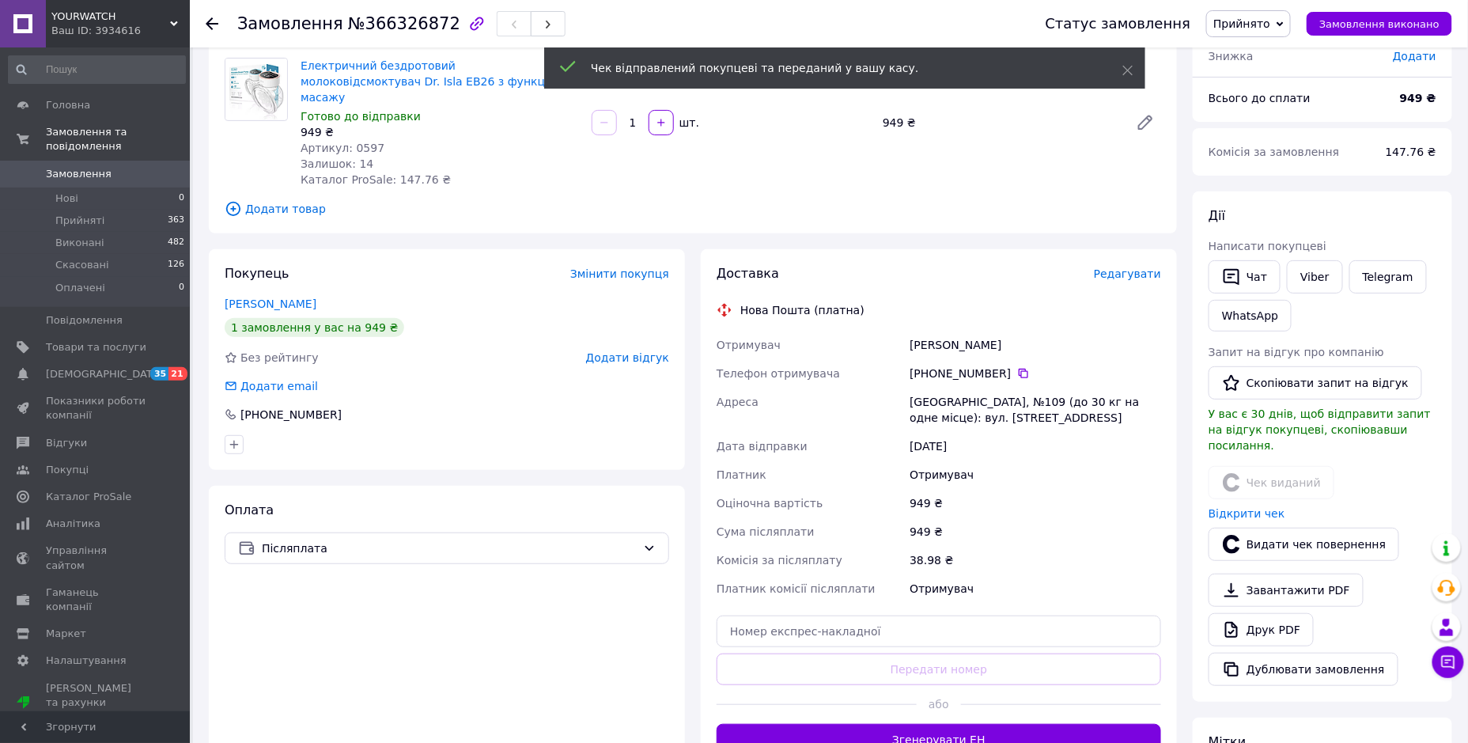
scroll to position [87, 0]
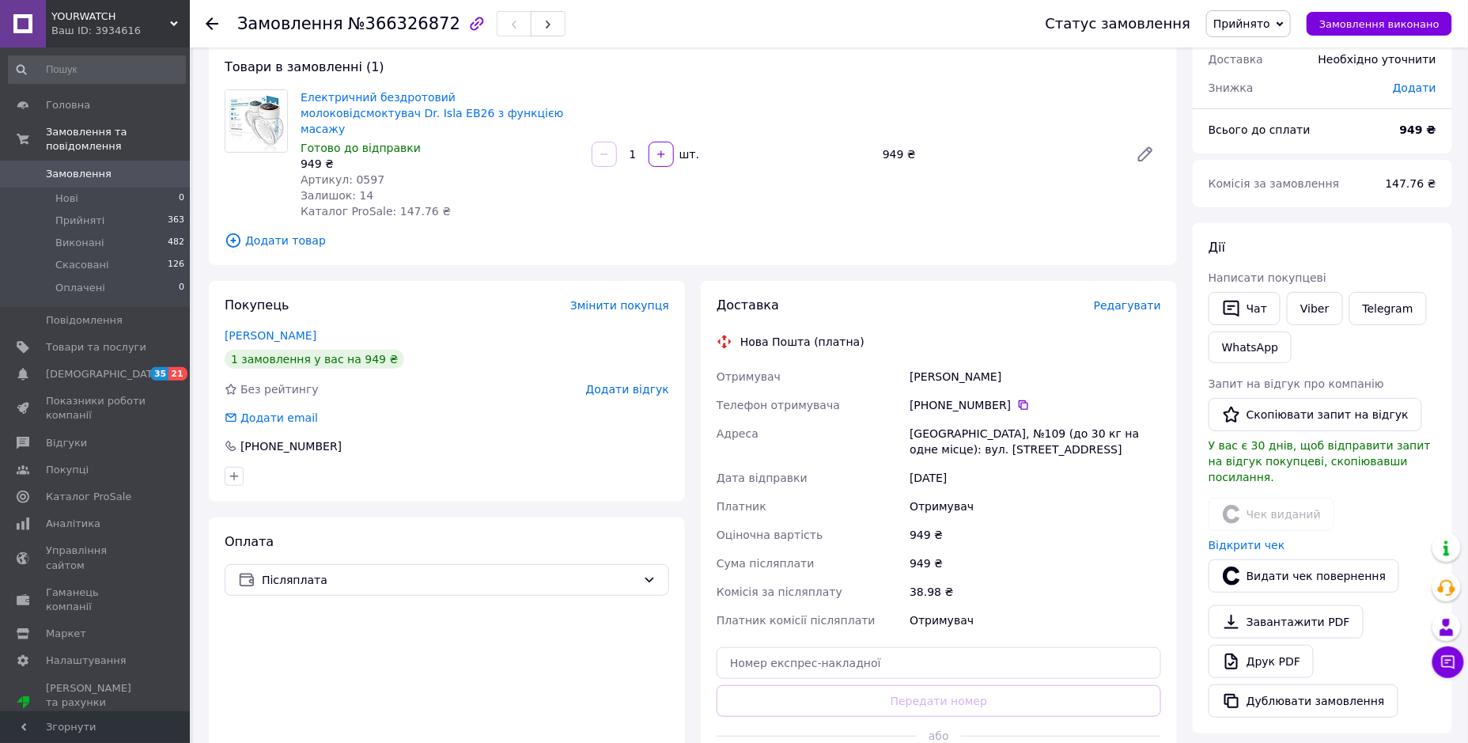
drag, startPoint x: 940, startPoint y: 351, endPoint x: 910, endPoint y: 352, distance: 29.3
click at [910, 362] on div "Дерезенко Катерина" at bounding box center [1035, 376] width 258 height 28
click at [924, 419] on div "Одеса, №109 (до 30 кг на одне місце): вул. Академіка Заболотного, 28" at bounding box center [1035, 441] width 258 height 44
click at [923, 419] on div "Одеса, №109 (до 30 кг на одне місце): вул. Академіка Заболотного, 28" at bounding box center [1035, 441] width 258 height 44
copy div "Одеса"
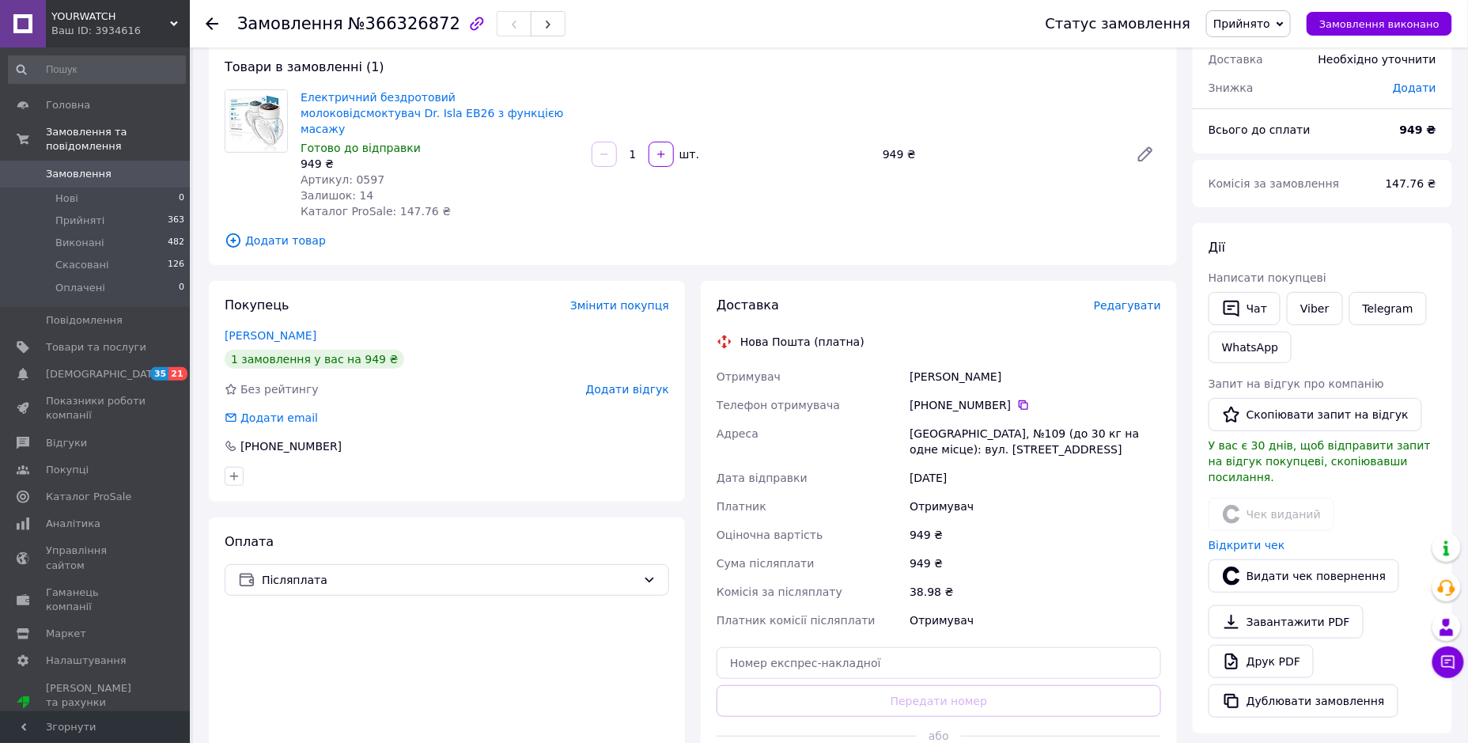
click at [1030, 469] on div "12.10.2025" at bounding box center [1035, 477] width 258 height 28
click at [1017, 399] on icon at bounding box center [1023, 405] width 13 height 13
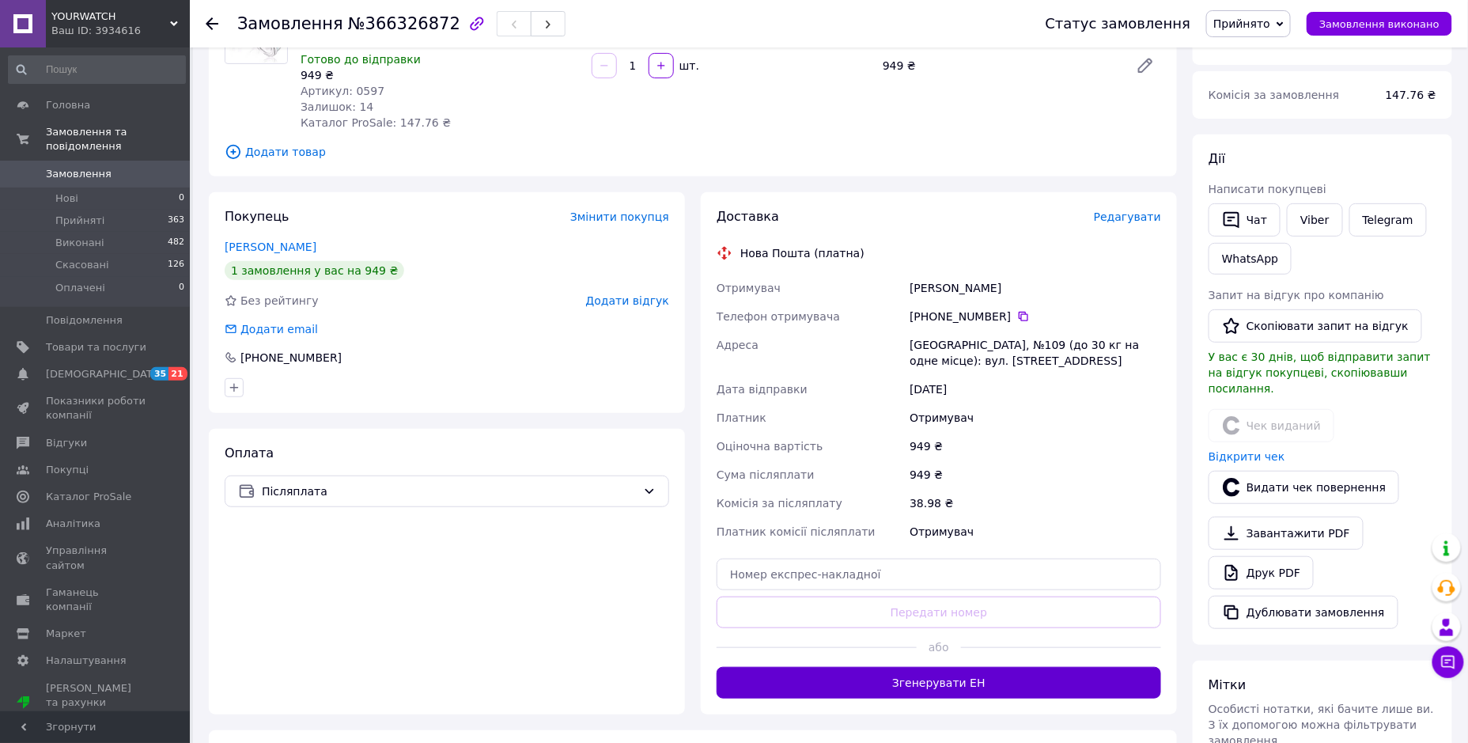
click at [926, 667] on button "Згенерувати ЕН" at bounding box center [939, 683] width 444 height 32
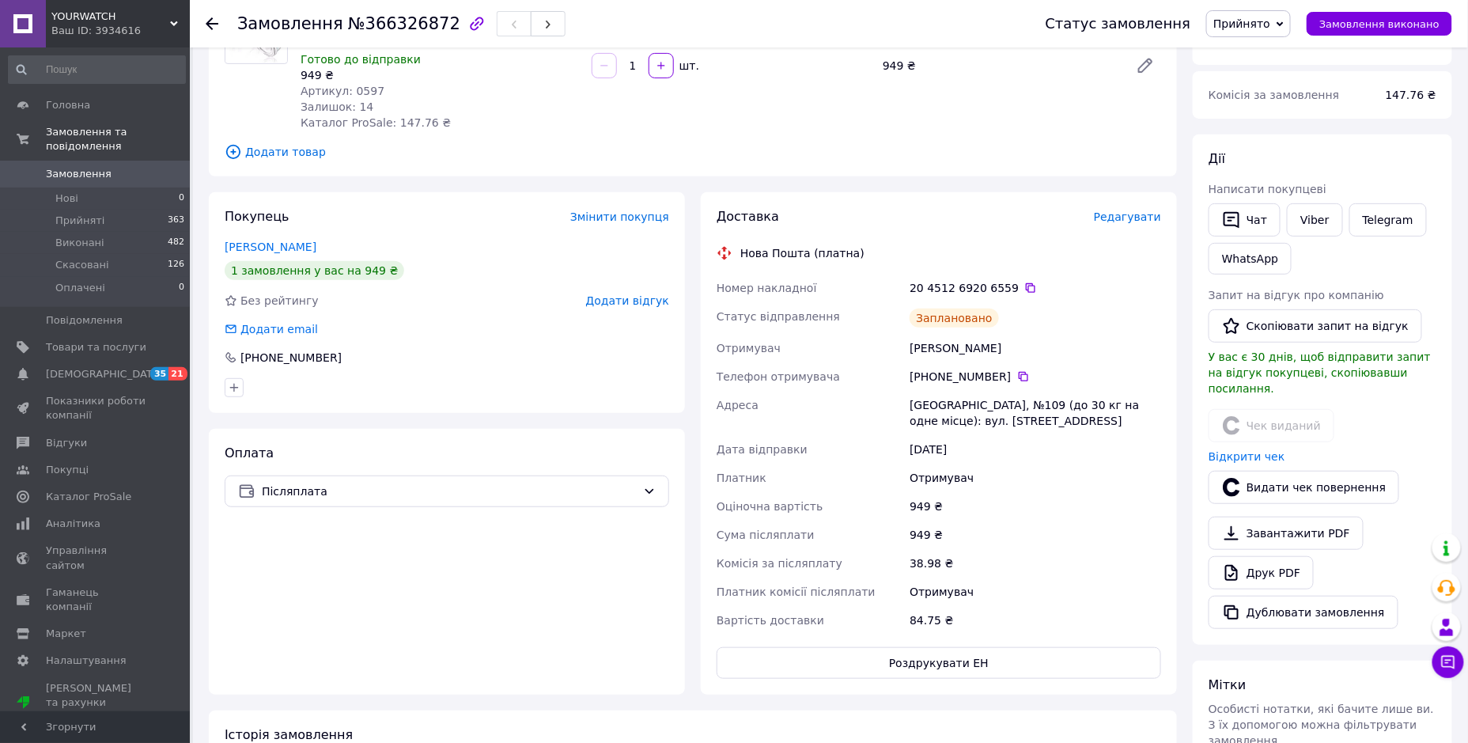
drag, startPoint x: 1016, startPoint y: 273, endPoint x: 1014, endPoint y: 293, distance: 20.7
click at [1024, 282] on icon at bounding box center [1030, 288] width 13 height 13
